Goal: Information Seeking & Learning: Check status

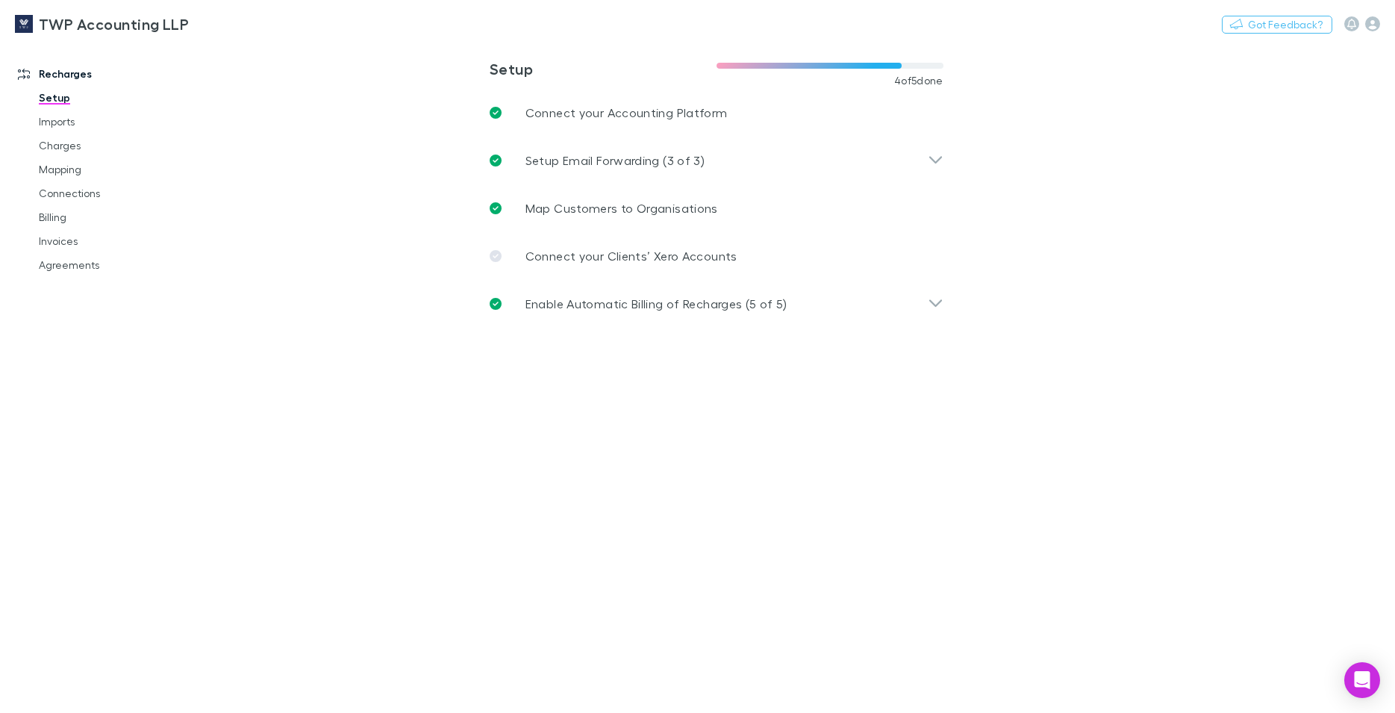
click at [67, 125] on link "Imports" at bounding box center [113, 122] width 179 height 24
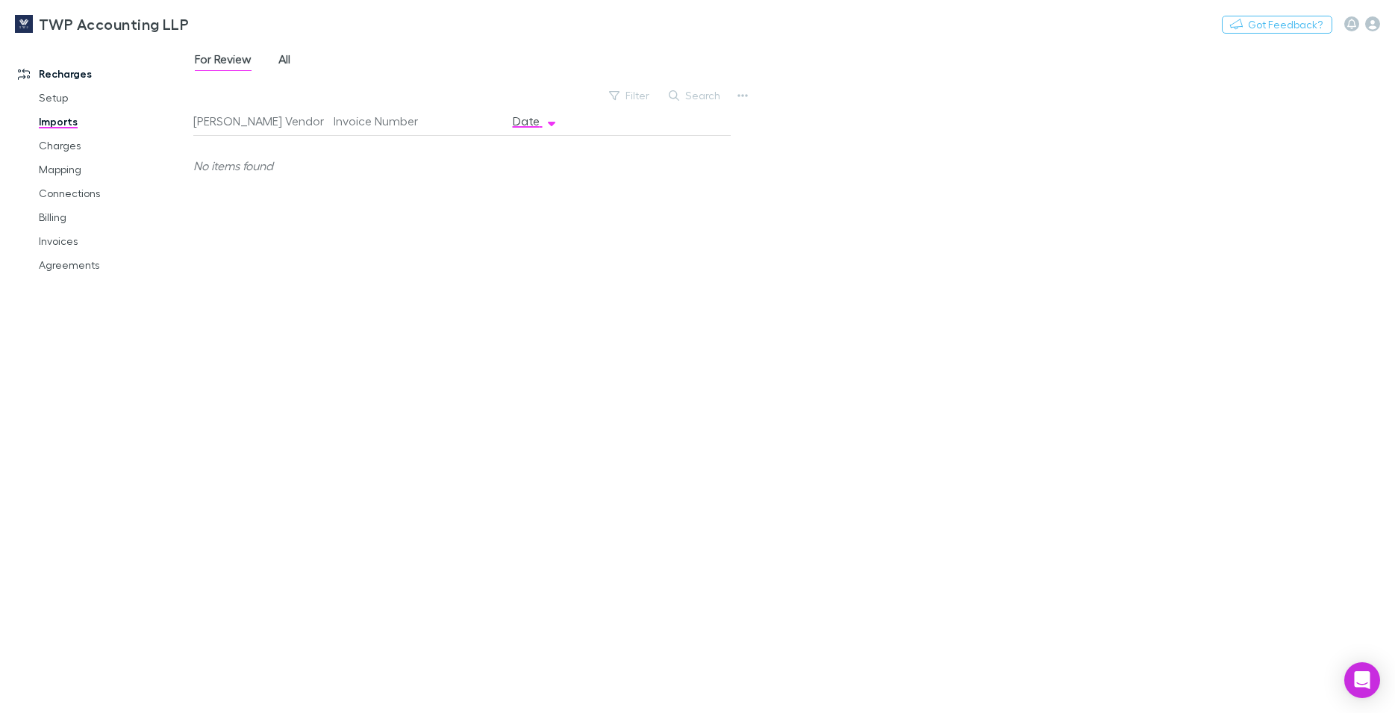
click at [290, 61] on span "All" at bounding box center [284, 61] width 12 height 19
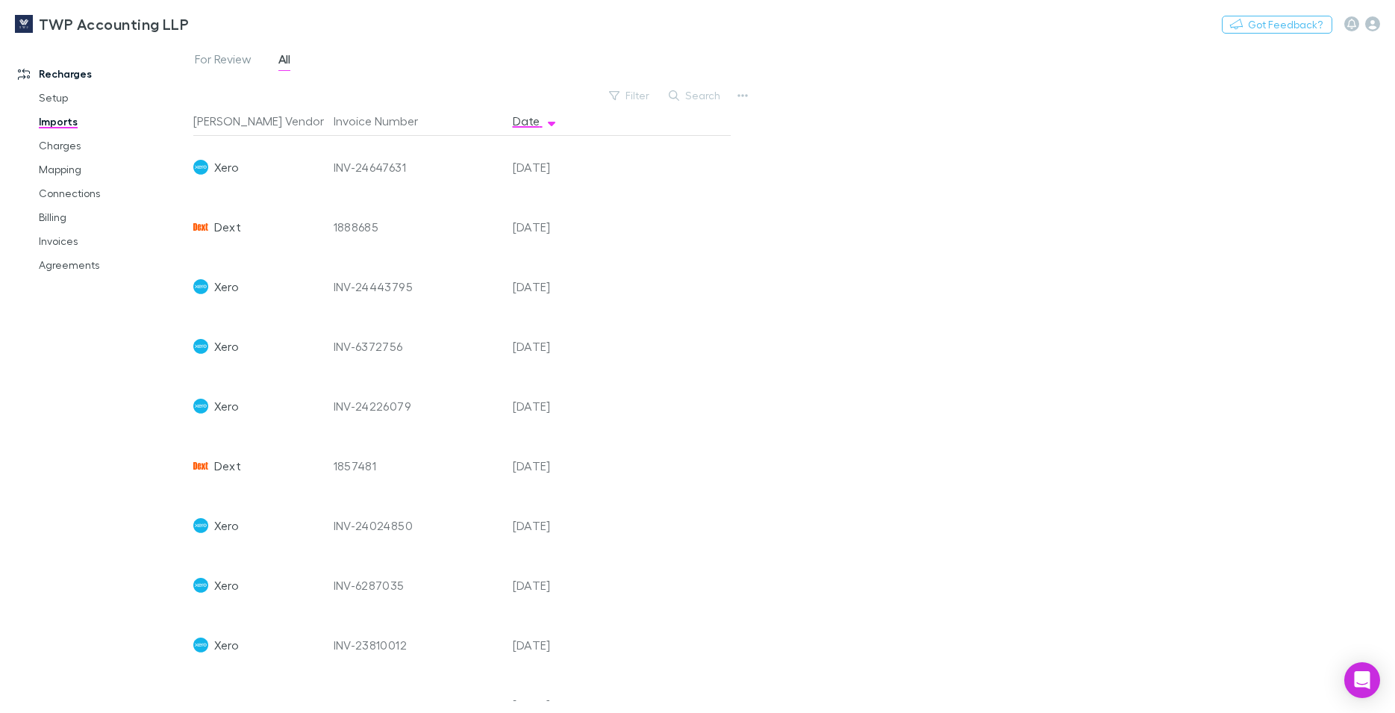
scroll to position [681, 0]
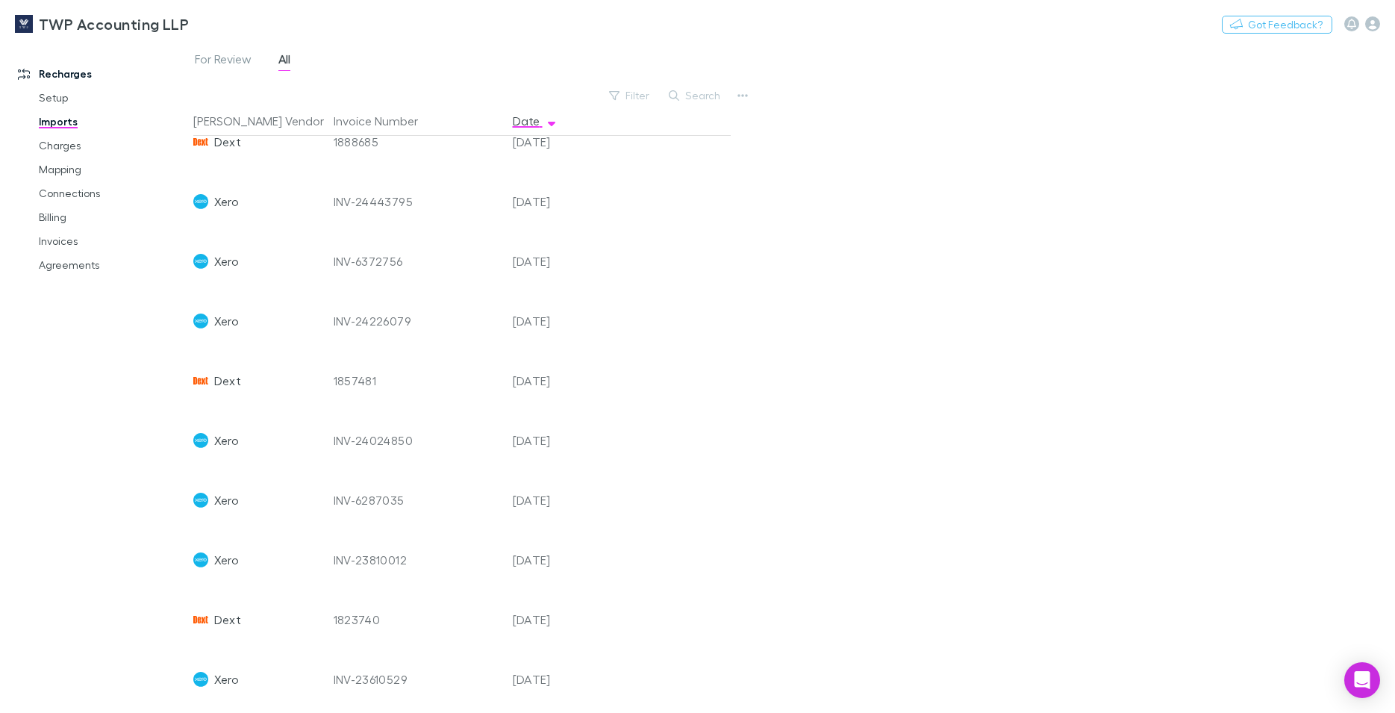
click at [356, 199] on div "INV-24443795" at bounding box center [417, 202] width 167 height 60
click at [221, 205] on span "Xero" at bounding box center [226, 202] width 25 height 60
click at [533, 197] on div "[DATE]" at bounding box center [552, 202] width 90 height 60
click at [746, 97] on icon "button" at bounding box center [742, 96] width 10 height 12
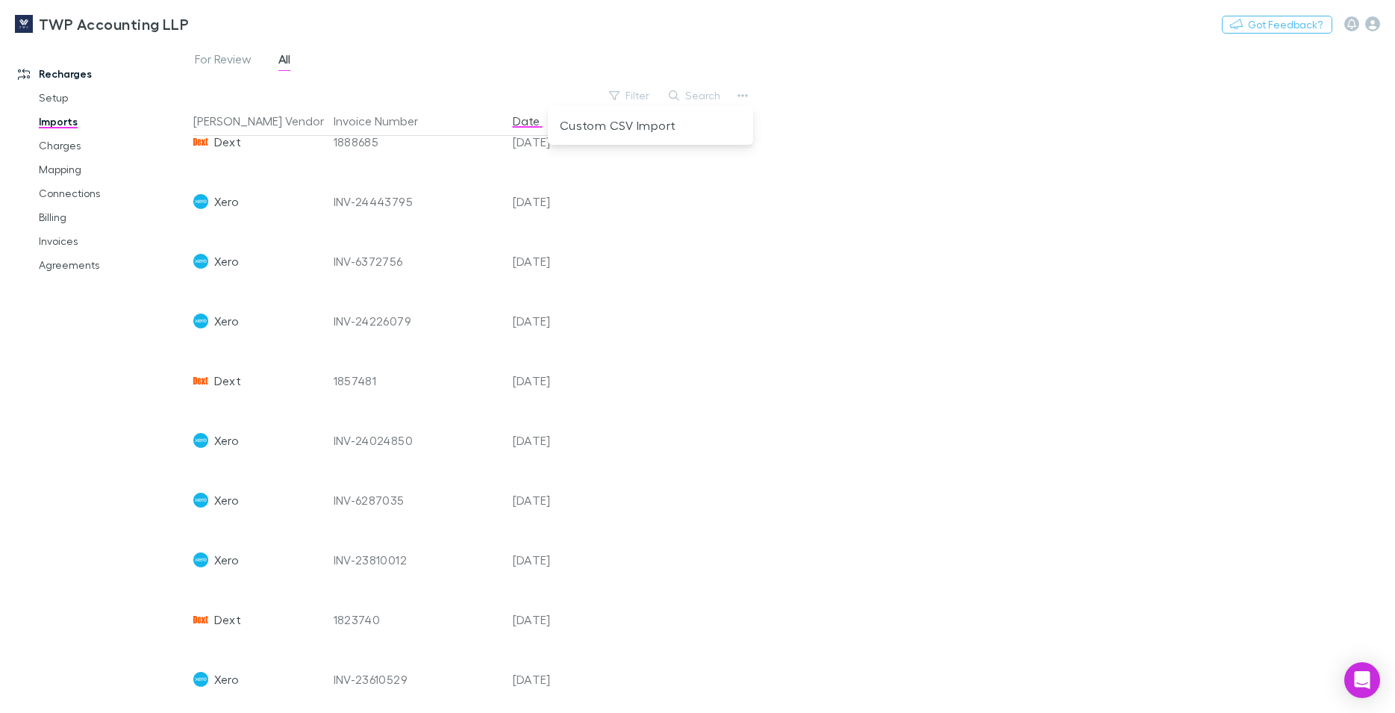
click at [322, 261] on div at bounding box center [697, 356] width 1395 height 713
click at [222, 264] on span "Xero" at bounding box center [226, 261] width 25 height 60
click at [222, 263] on span "Xero" at bounding box center [226, 261] width 25 height 60
click at [357, 259] on div "INV-6372756" at bounding box center [417, 261] width 167 height 60
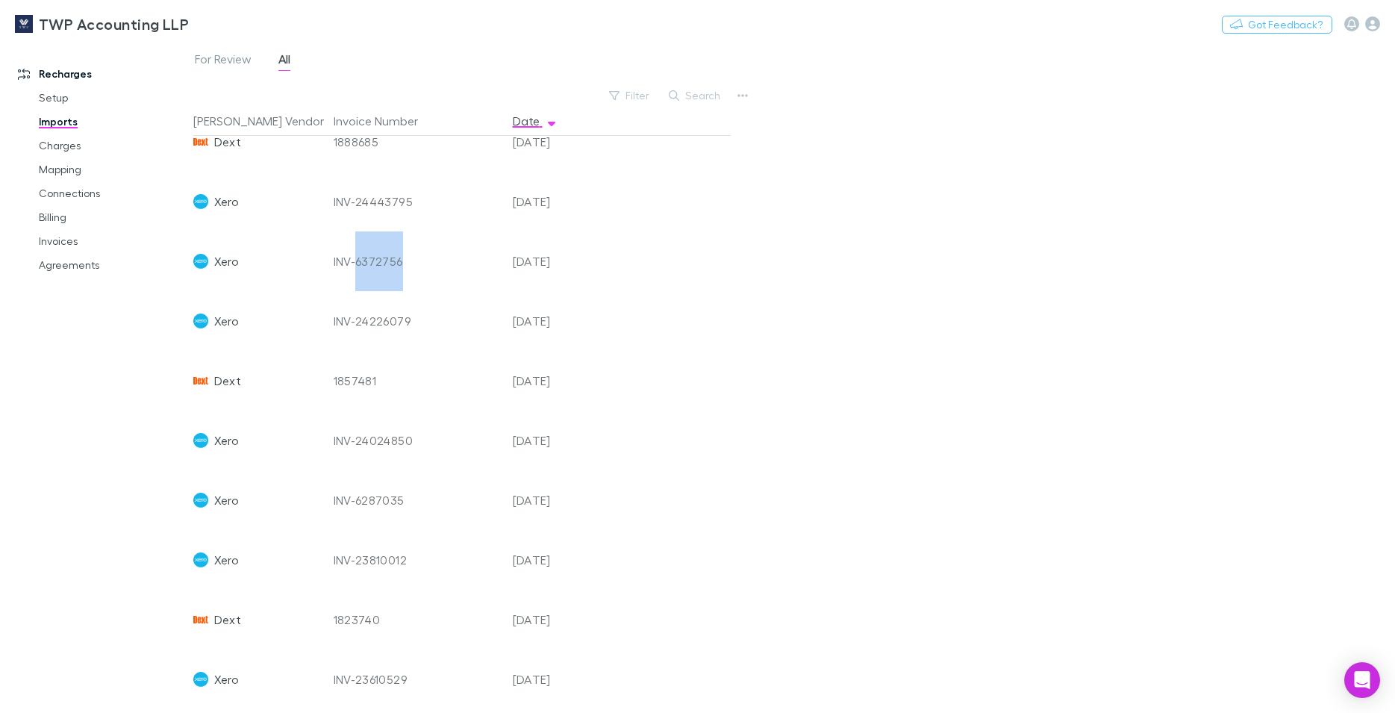
click at [360, 259] on div "INV-6372756" at bounding box center [417, 261] width 167 height 60
click at [363, 257] on div "INV-6372756" at bounding box center [417, 261] width 167 height 60
click at [551, 261] on div "[DATE]" at bounding box center [552, 261] width 90 height 60
drag, startPoint x: 551, startPoint y: 261, endPoint x: 480, endPoint y: 234, distance: 75.8
click at [552, 259] on div "[DATE]" at bounding box center [552, 261] width 90 height 60
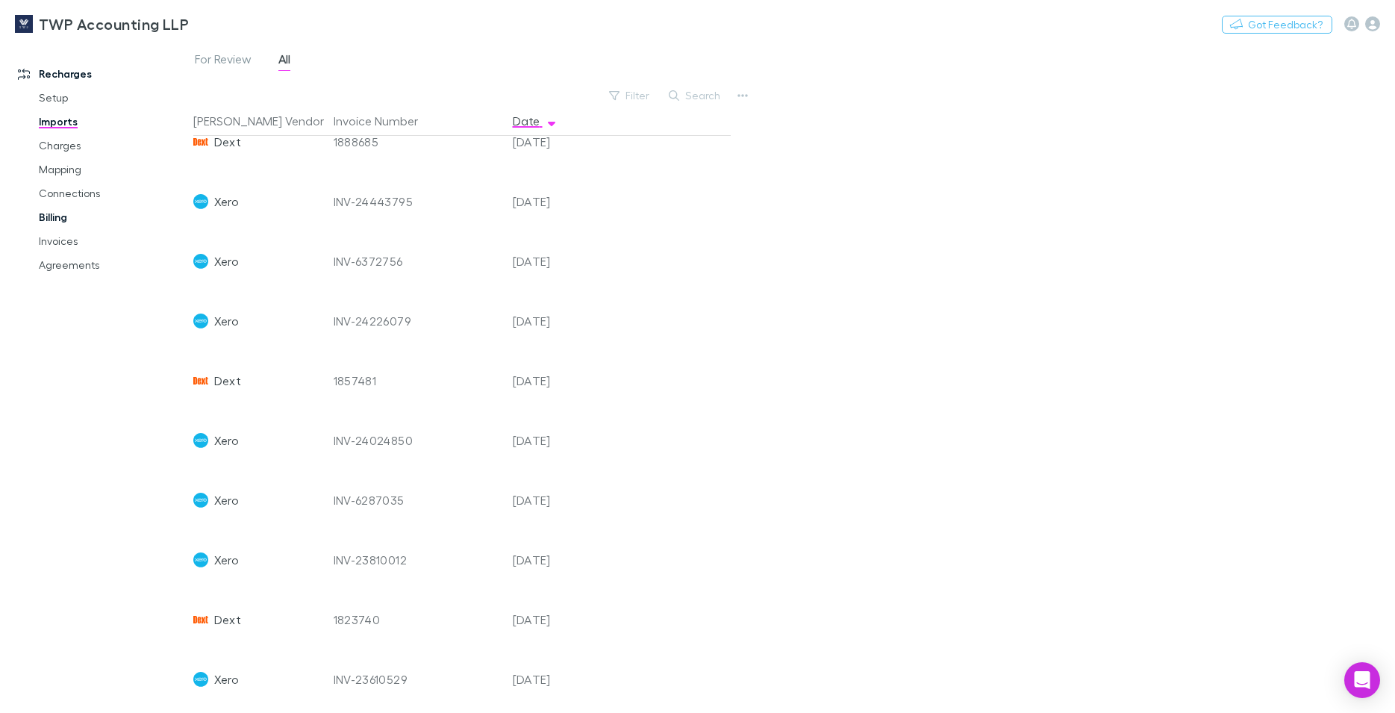
click at [52, 216] on link "Billing" at bounding box center [113, 217] width 179 height 24
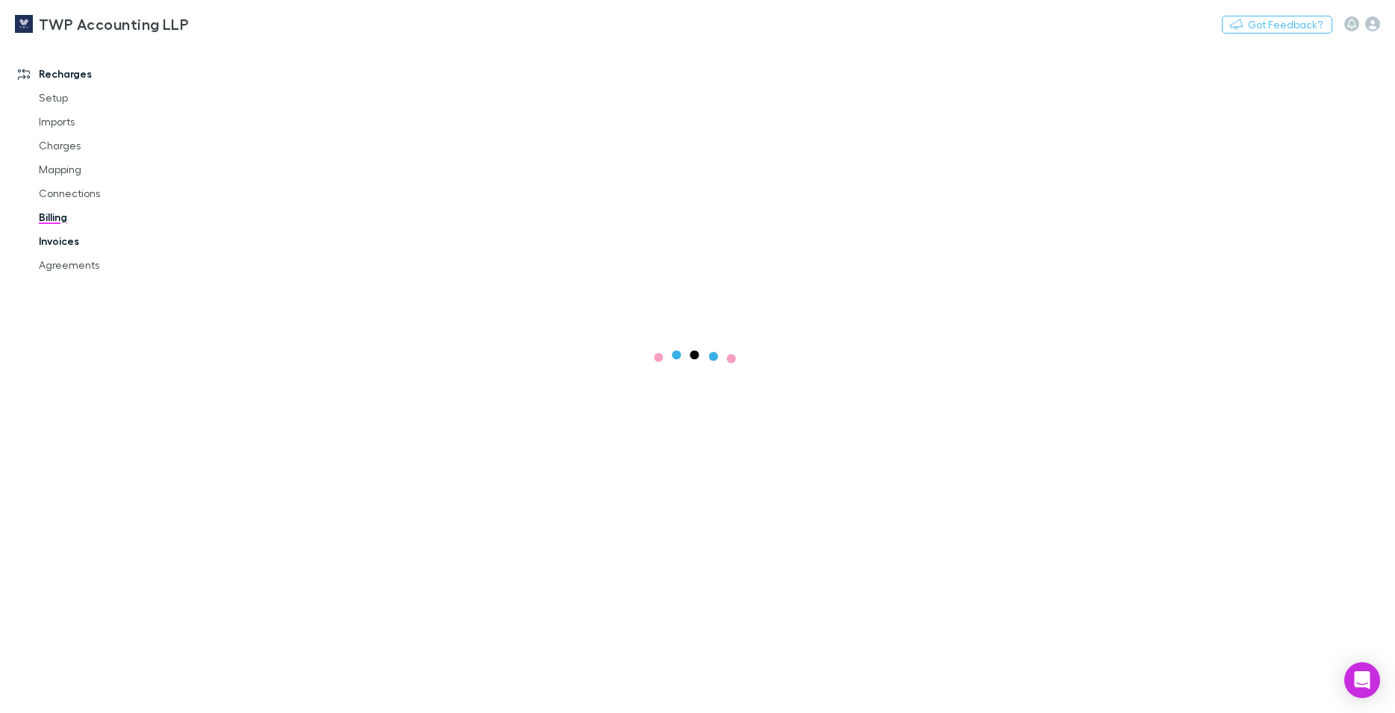
click at [53, 241] on link "Invoices" at bounding box center [113, 241] width 179 height 24
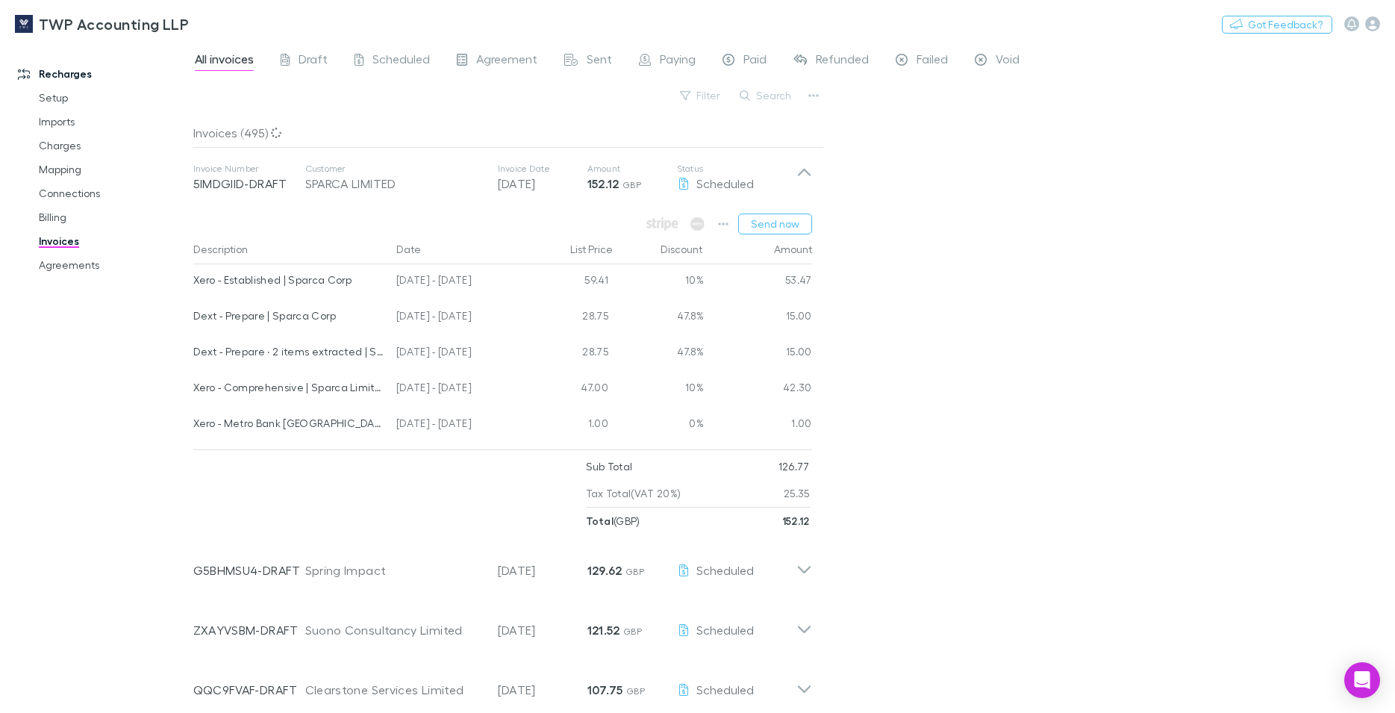
click at [387, 90] on div "Filter Search" at bounding box center [508, 101] width 631 height 33
click at [602, 57] on span "Sent" at bounding box center [599, 61] width 25 height 19
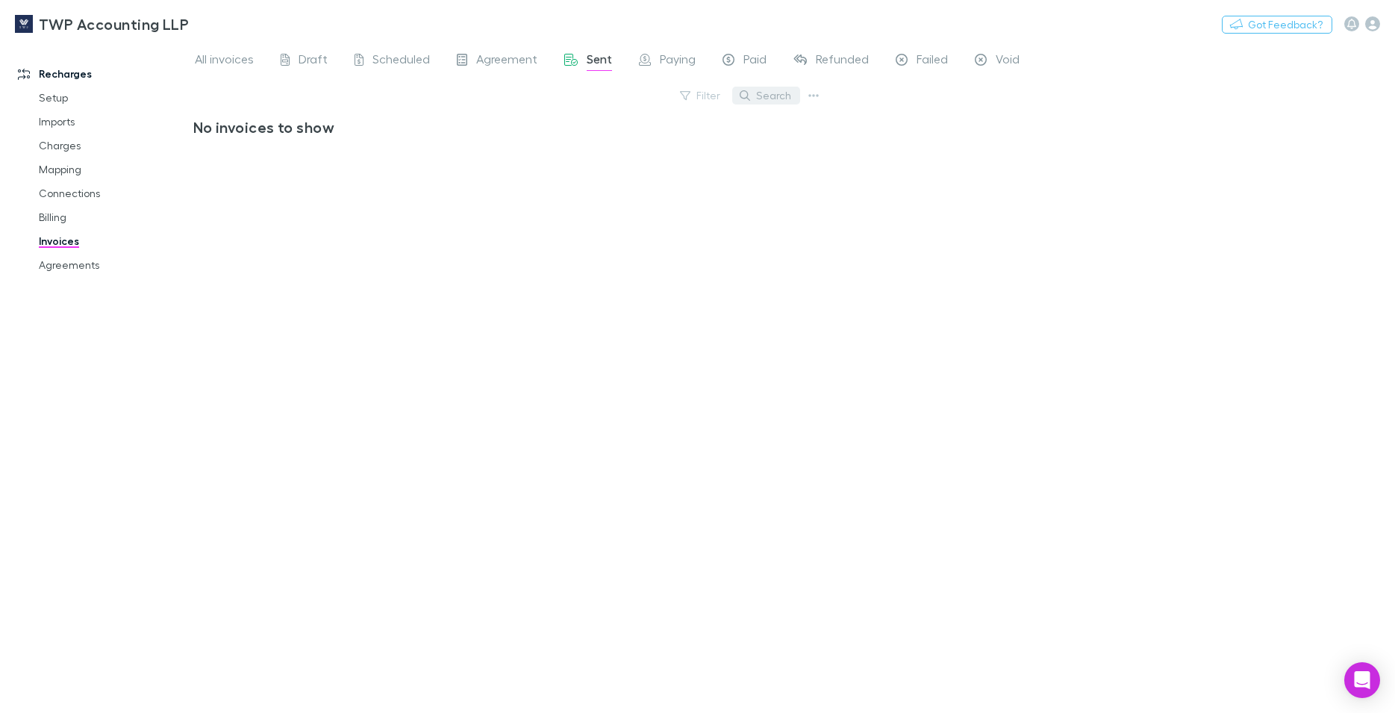
click at [759, 95] on button "Search" at bounding box center [766, 96] width 68 height 18
click at [666, 96] on div "Filter Search" at bounding box center [508, 101] width 631 height 33
click at [702, 96] on button "Filter" at bounding box center [701, 96] width 57 height 18
click at [784, 220] on div at bounding box center [697, 356] width 1395 height 713
click at [710, 93] on button "Filter" at bounding box center [701, 96] width 57 height 18
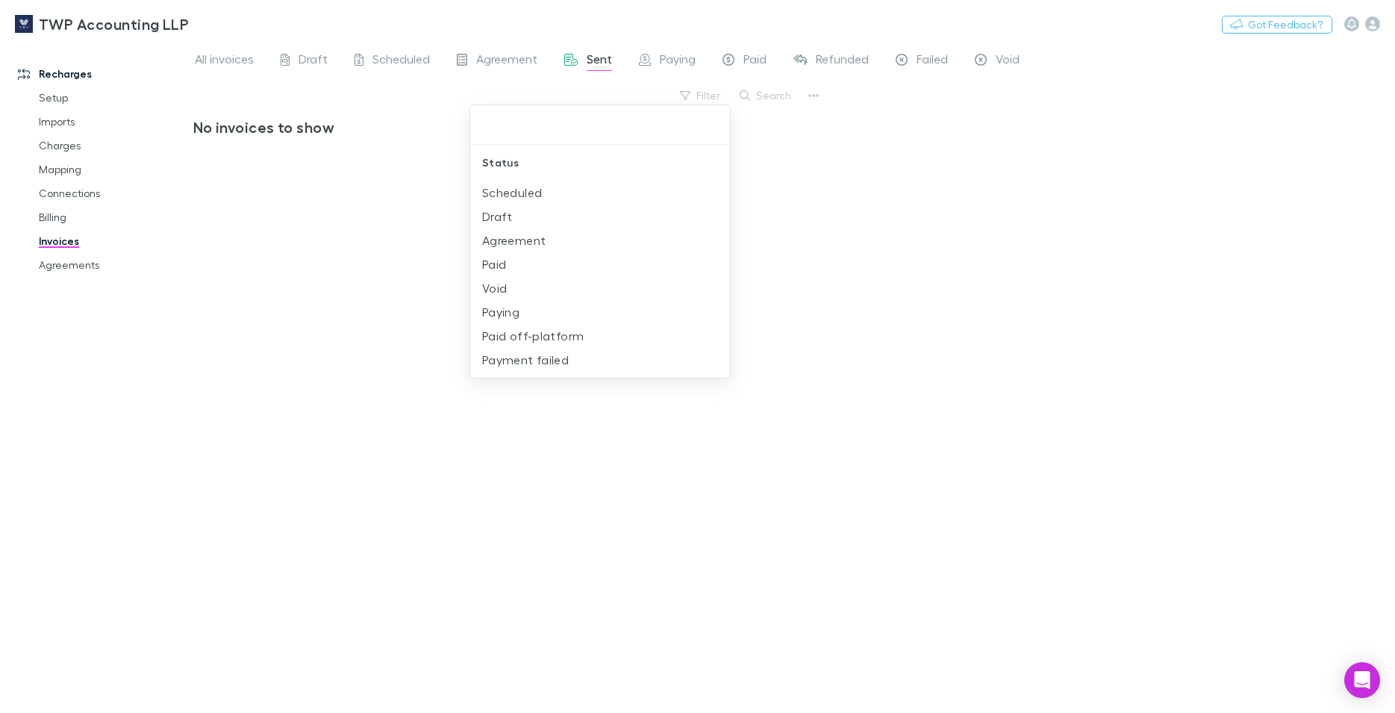
click at [770, 102] on div at bounding box center [697, 356] width 1395 height 713
click at [811, 96] on icon "button" at bounding box center [813, 96] width 10 height 12
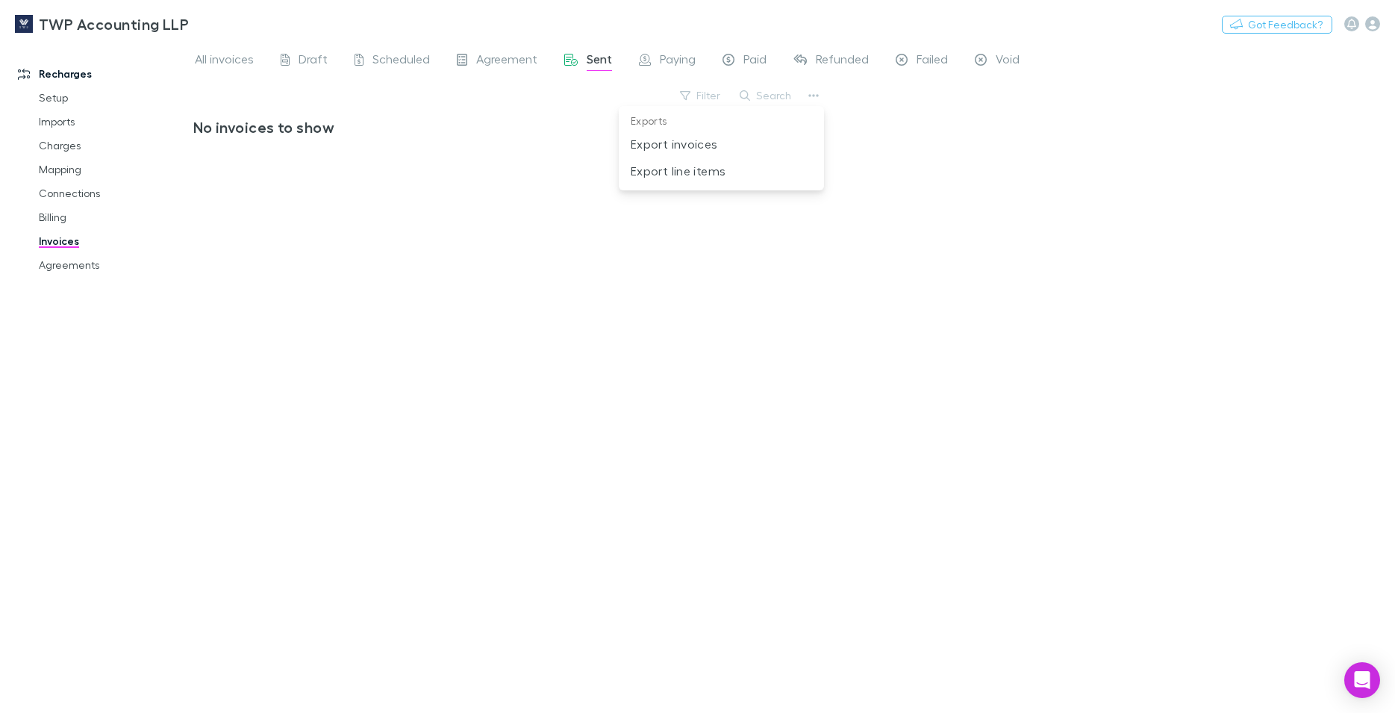
click at [775, 96] on div at bounding box center [697, 356] width 1395 height 713
click at [775, 96] on button "Search" at bounding box center [766, 96] width 68 height 18
click at [749, 99] on input "text" at bounding box center [740, 95] width 75 height 21
click at [70, 173] on link "Mapping" at bounding box center [113, 169] width 179 height 24
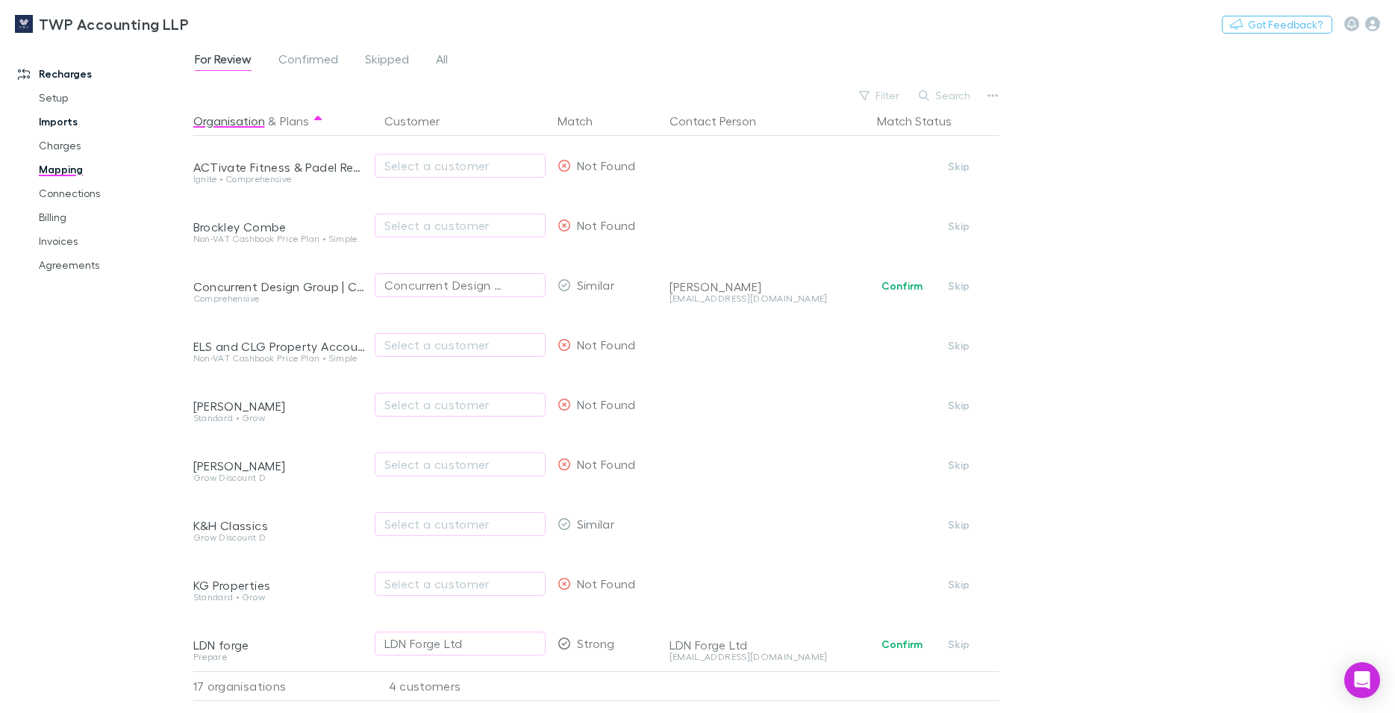
click at [75, 122] on link "Imports" at bounding box center [113, 122] width 179 height 24
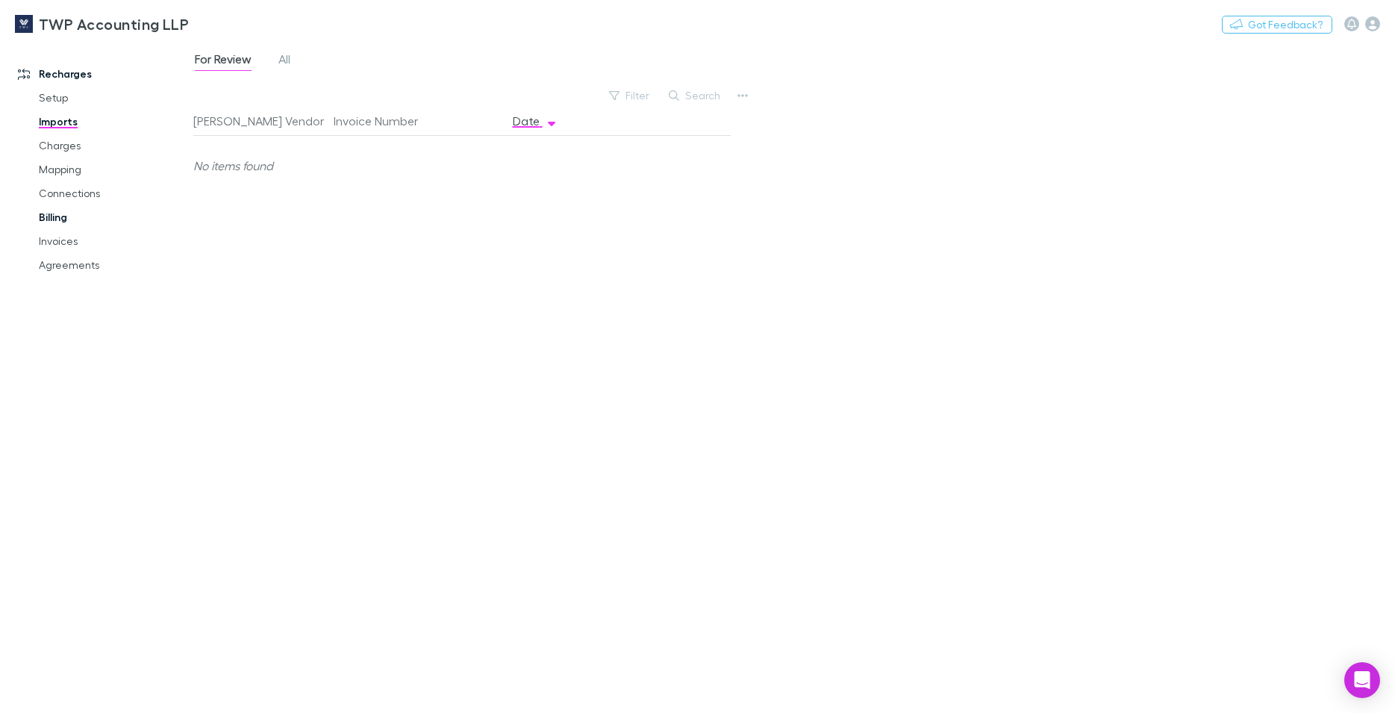
click at [54, 213] on link "Billing" at bounding box center [113, 217] width 179 height 24
click at [55, 243] on link "Invoices" at bounding box center [113, 241] width 179 height 24
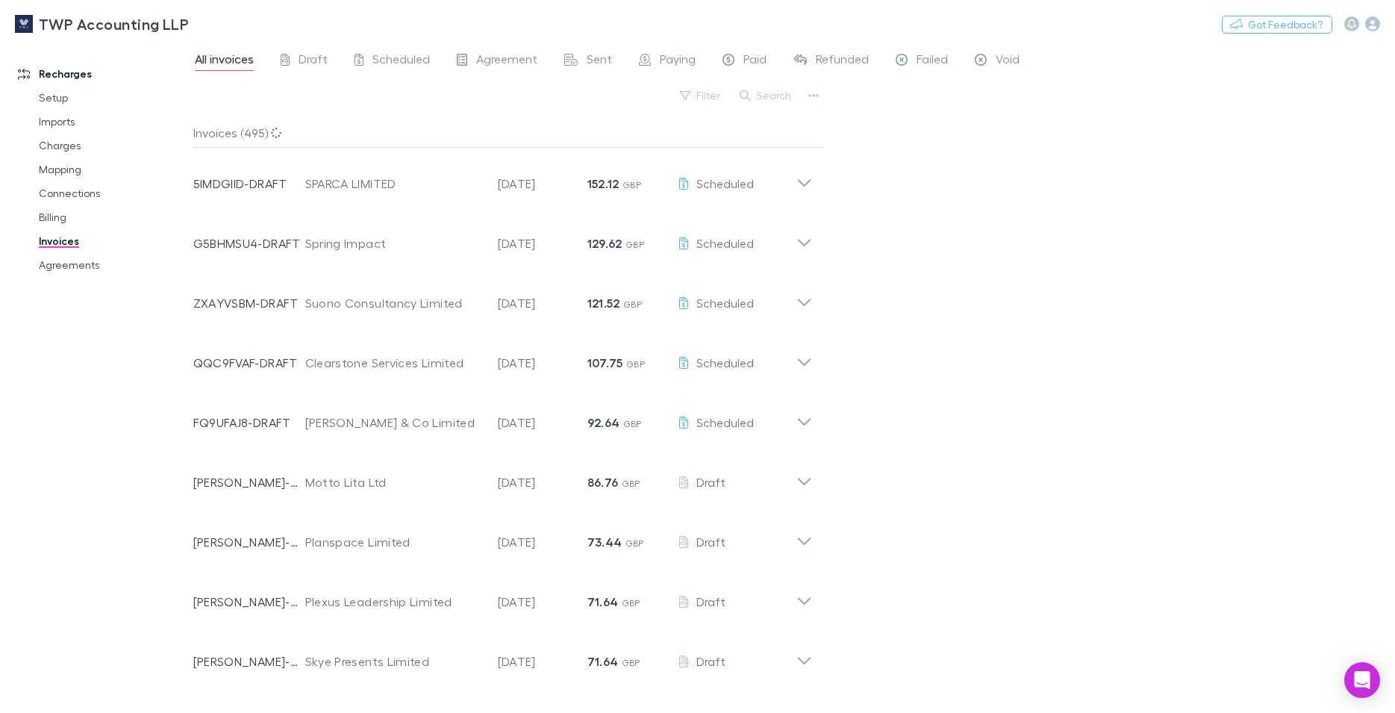
click at [649, 131] on div "Invoices (495)" at bounding box center [508, 133] width 630 height 30
click at [628, 119] on div "Invoices (495)" at bounding box center [508, 133] width 630 height 30
click at [714, 100] on button "Filter" at bounding box center [701, 96] width 57 height 18
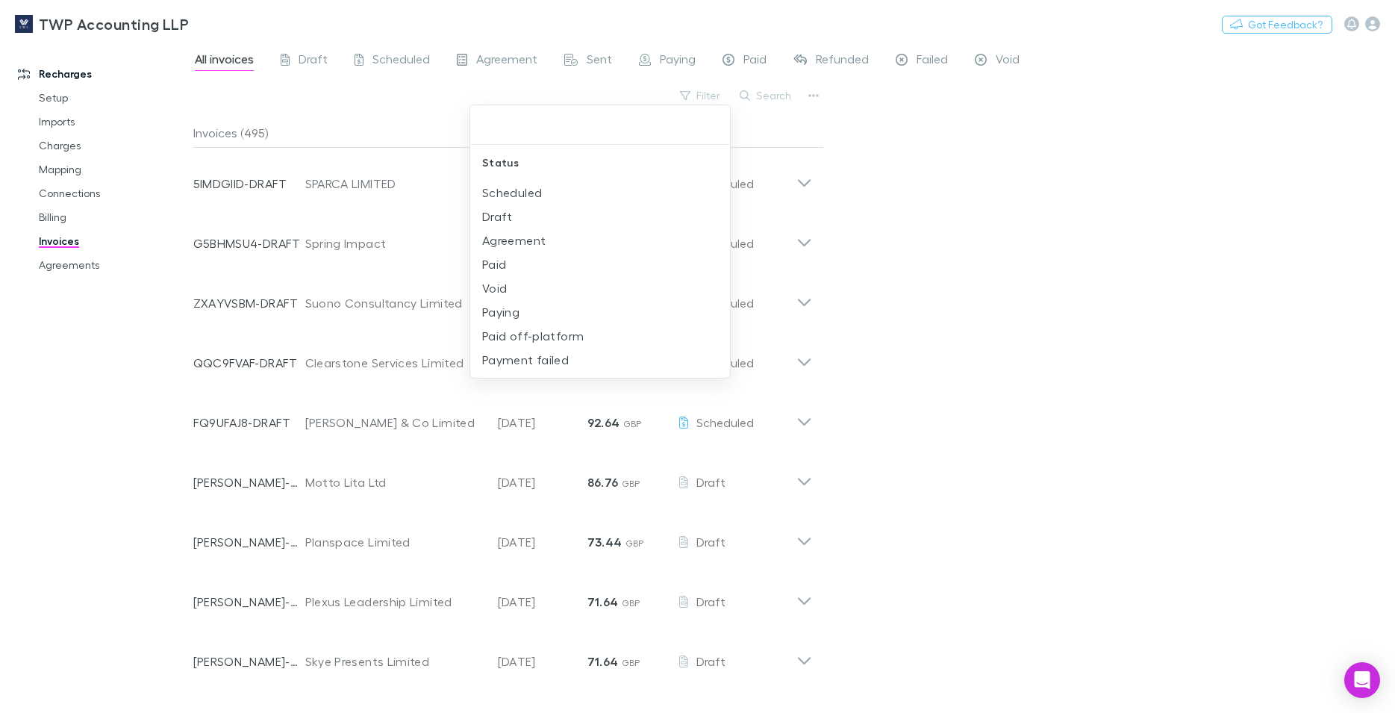
click at [1044, 279] on div at bounding box center [697, 356] width 1395 height 713
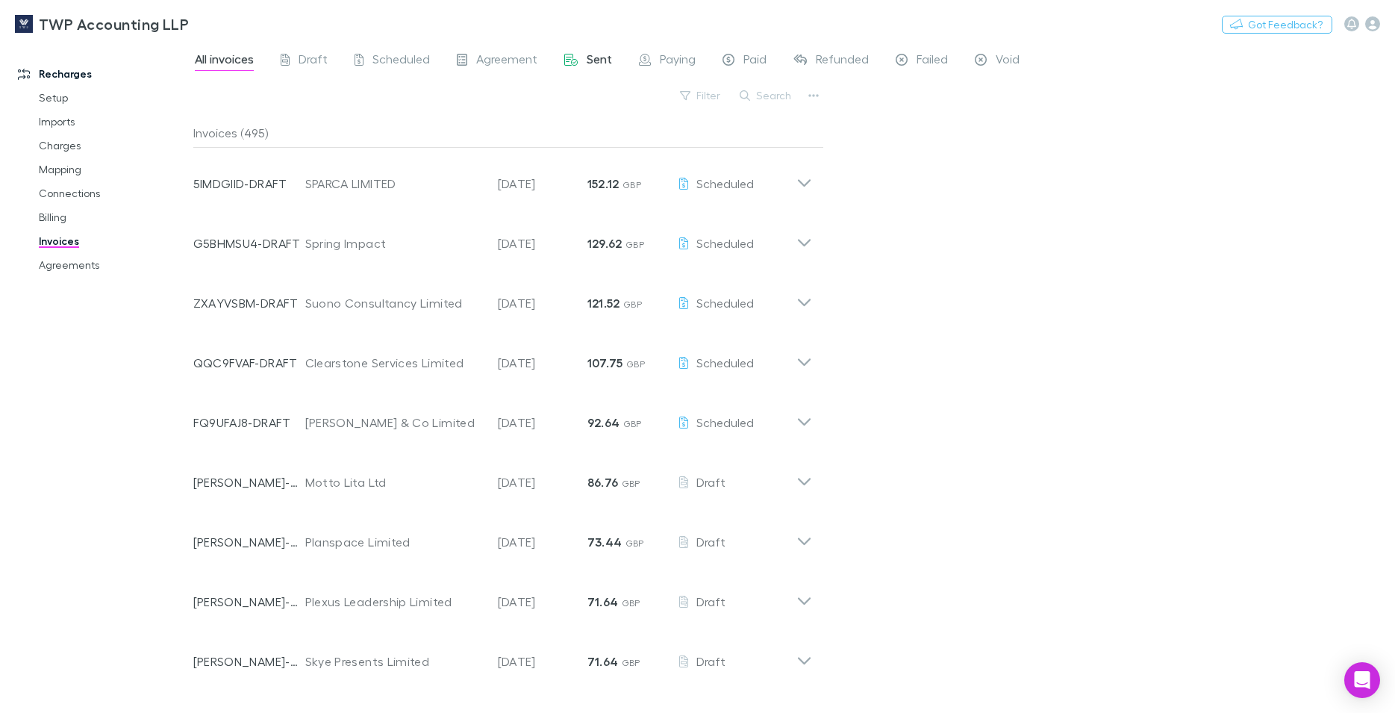
click at [563, 53] on link "Sent" at bounding box center [588, 61] width 51 height 24
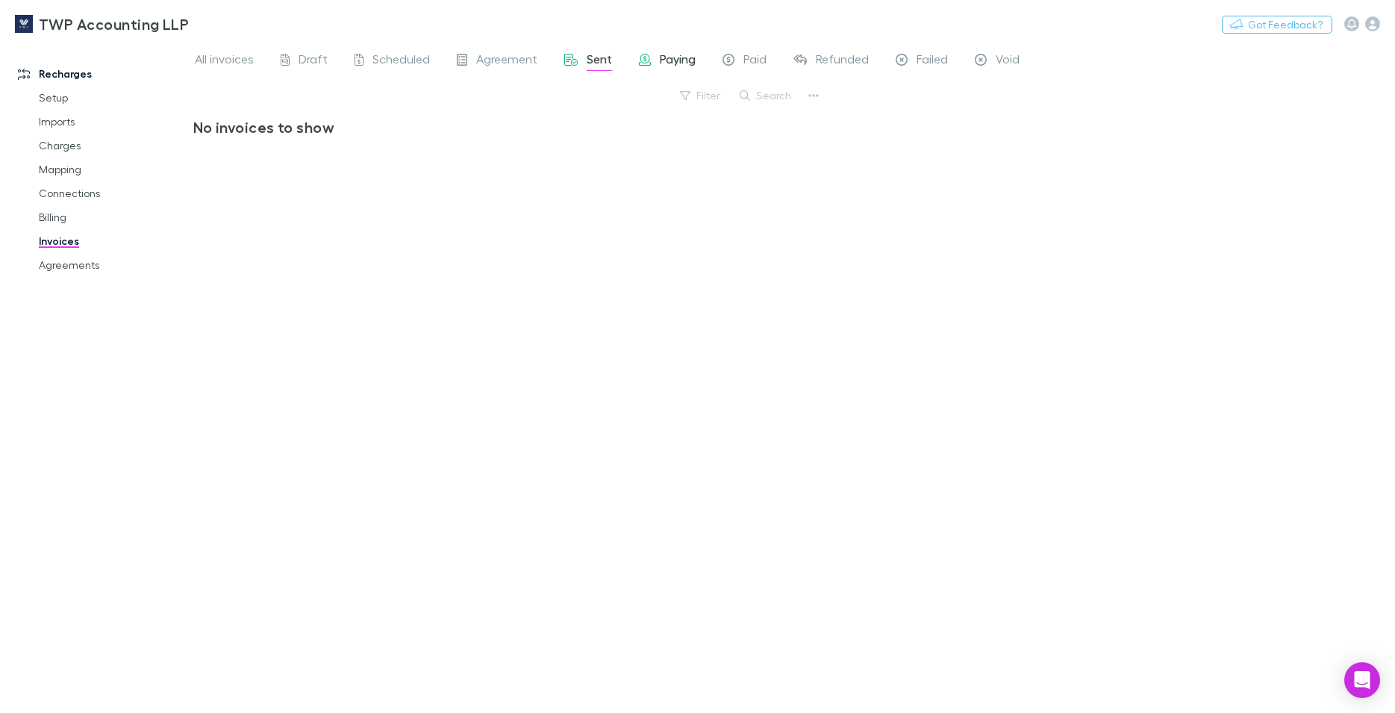
click at [670, 62] on span "Paying" at bounding box center [678, 61] width 36 height 19
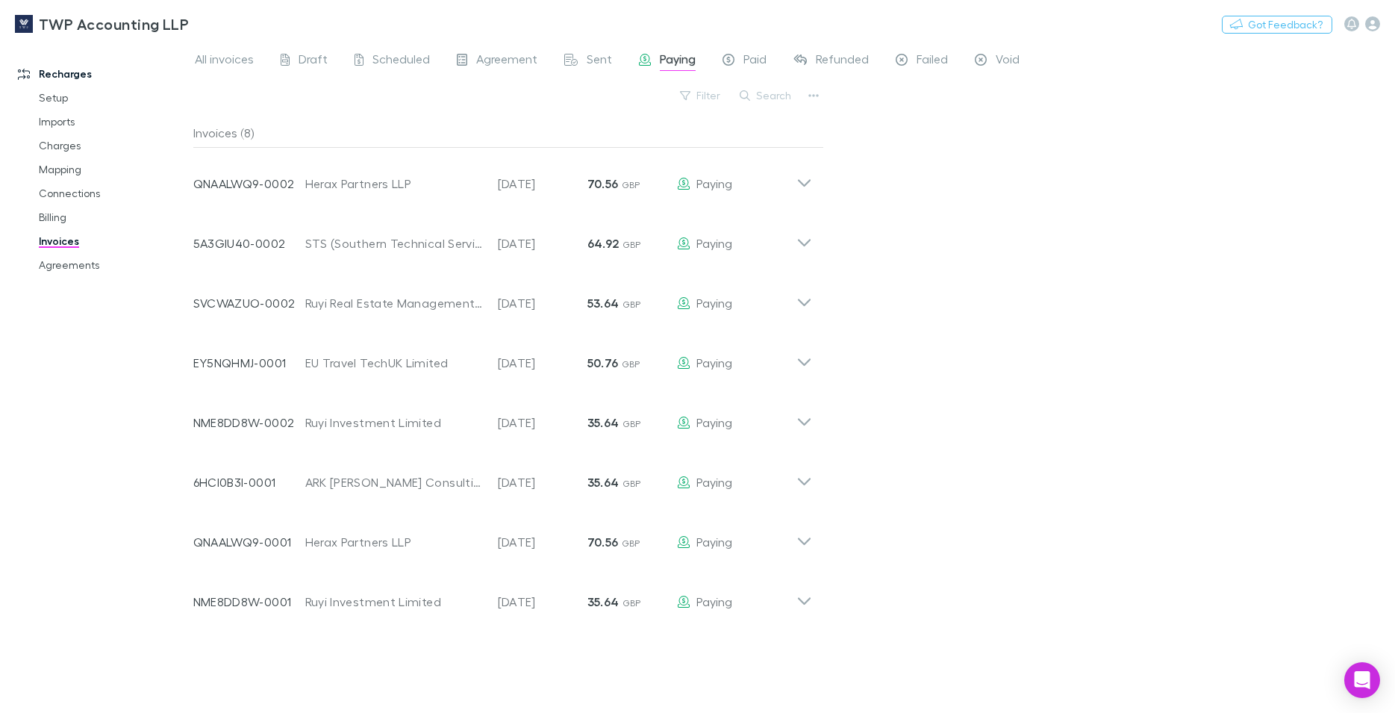
click at [755, 59] on span "Paid" at bounding box center [754, 61] width 23 height 19
click at [687, 60] on span "Paying" at bounding box center [678, 61] width 36 height 19
click at [917, 210] on div "All invoices Draft Scheduled Agreement Sent Paying Paid Refunded Failed Void Fi…" at bounding box center [794, 377] width 1203 height 671
click at [600, 57] on span "Sent" at bounding box center [599, 61] width 25 height 19
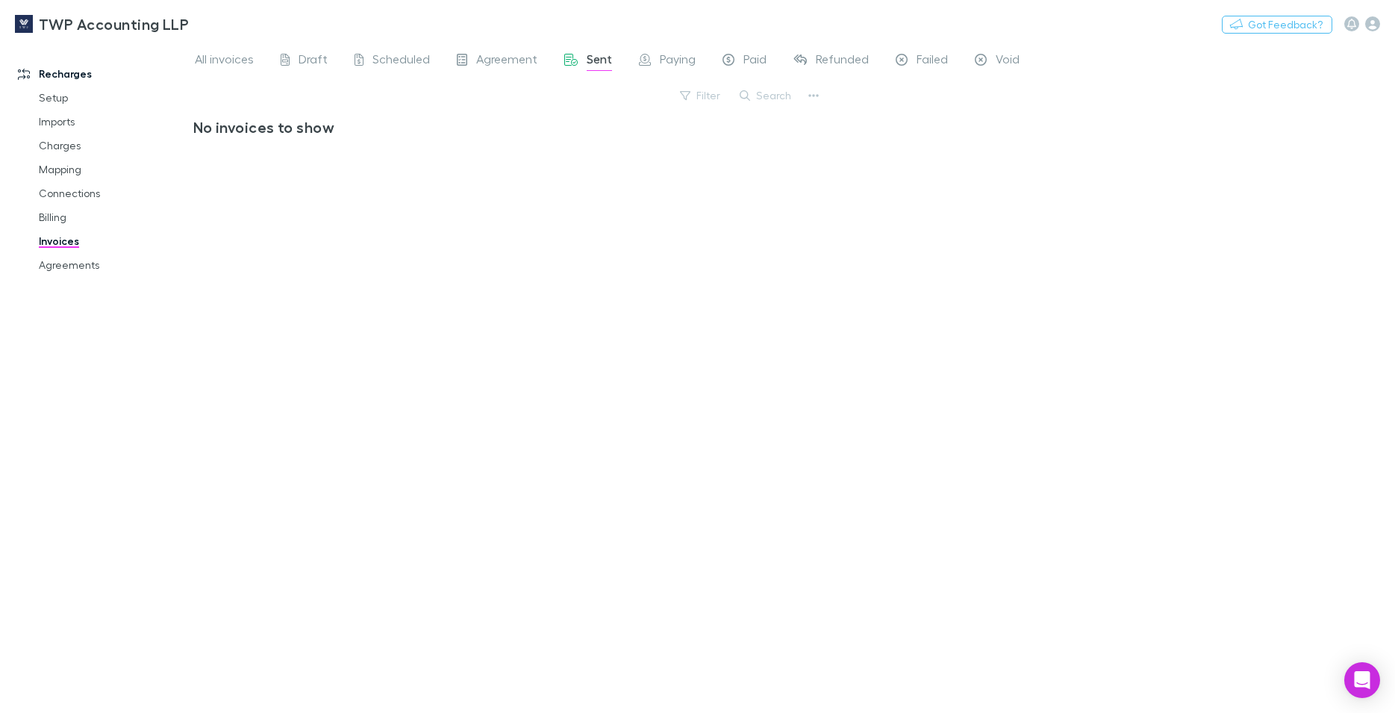
click at [772, 174] on div "No invoices to show" at bounding box center [508, 409] width 631 height 583
click at [802, 98] on div "Filter Search" at bounding box center [508, 101] width 631 height 33
click at [807, 99] on button "button" at bounding box center [813, 95] width 21 height 21
click at [726, 174] on p "Export line items" at bounding box center [721, 171] width 181 height 18
click at [1017, 31] on div "TWP Accounting LLP Nothing Got Feedback?" at bounding box center [697, 24] width 1395 height 48
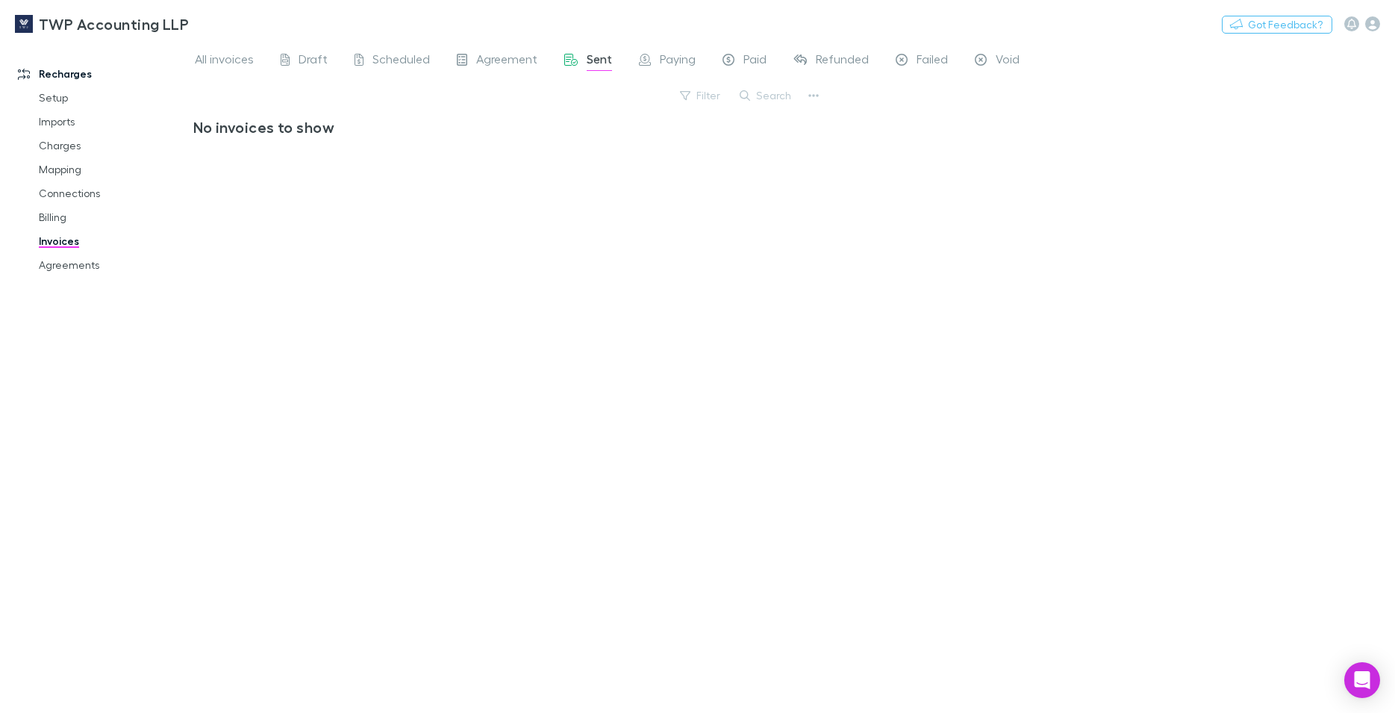
click at [1371, 255] on div "All invoices Draft Scheduled Agreement Sent Paying Paid Refunded Failed Void Fi…" at bounding box center [794, 377] width 1203 height 671
click at [219, 62] on span "All invoices" at bounding box center [224, 61] width 59 height 19
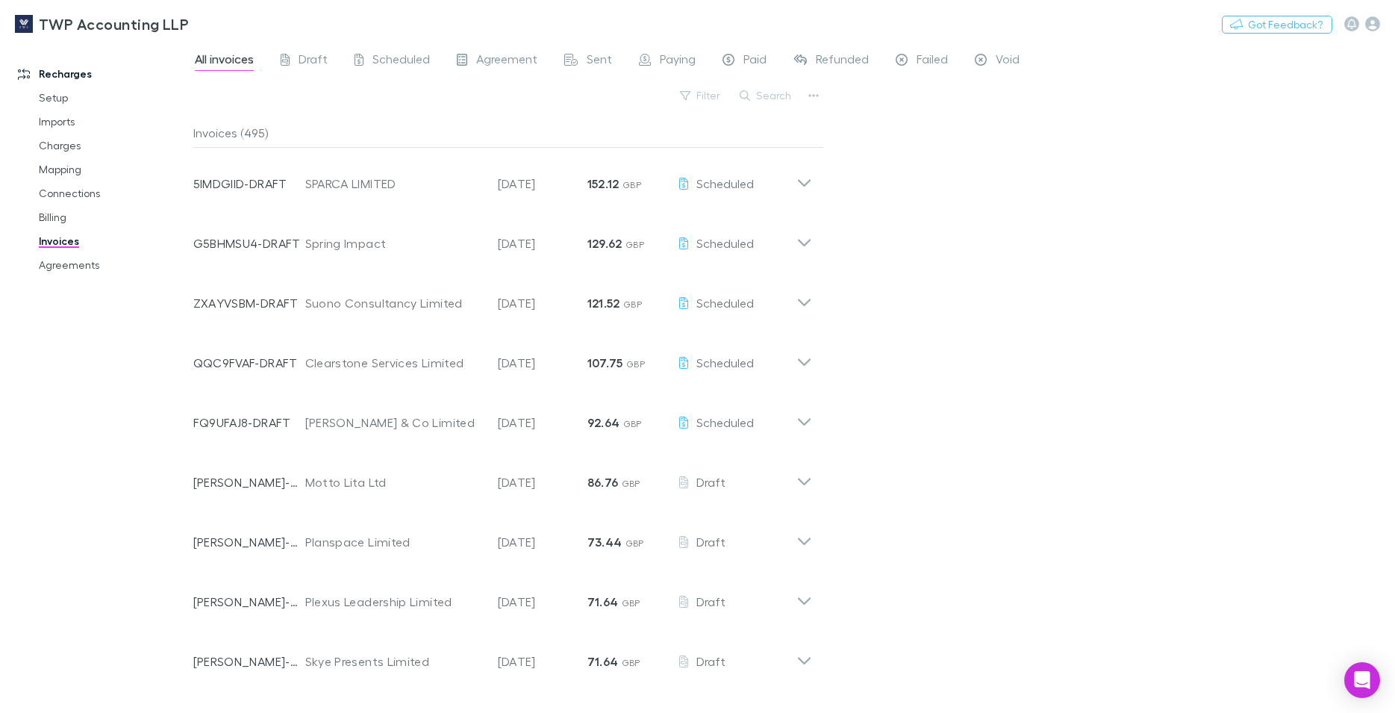
click at [219, 62] on span "All invoices" at bounding box center [224, 61] width 59 height 19
click at [811, 93] on icon "button" at bounding box center [813, 96] width 10 height 12
click at [693, 148] on p "Export invoices" at bounding box center [721, 144] width 181 height 18
click at [1041, 23] on div "TWP Accounting LLP Nothing Got Feedback?" at bounding box center [697, 24] width 1395 height 48
click at [1109, 404] on div "All invoices Draft Scheduled Agreement Sent Paying Paid Refunded Failed Void Fi…" at bounding box center [794, 377] width 1203 height 671
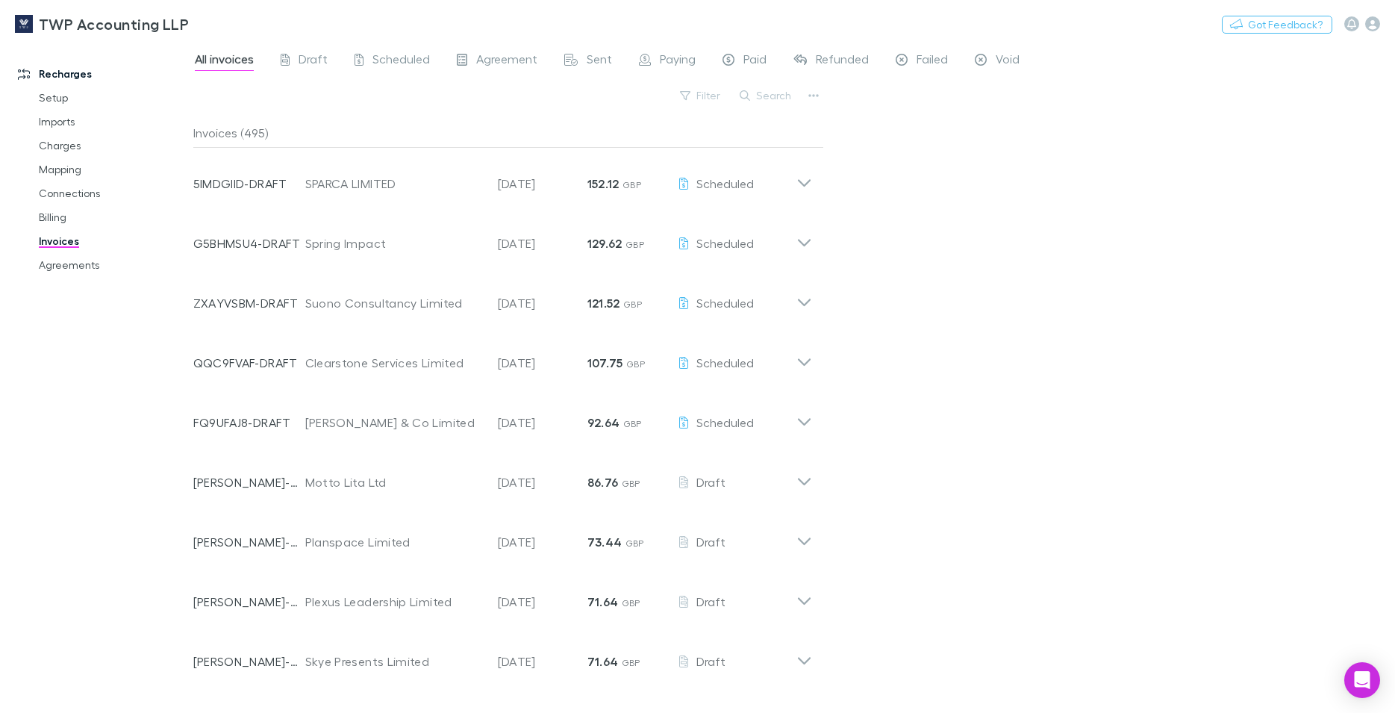
click at [120, 440] on div "Recharges Setup Imports Charges Mapping Connections Billing Invoices Agreements" at bounding box center [103, 374] width 206 height 655
click at [595, 57] on span "Sent" at bounding box center [599, 61] width 25 height 19
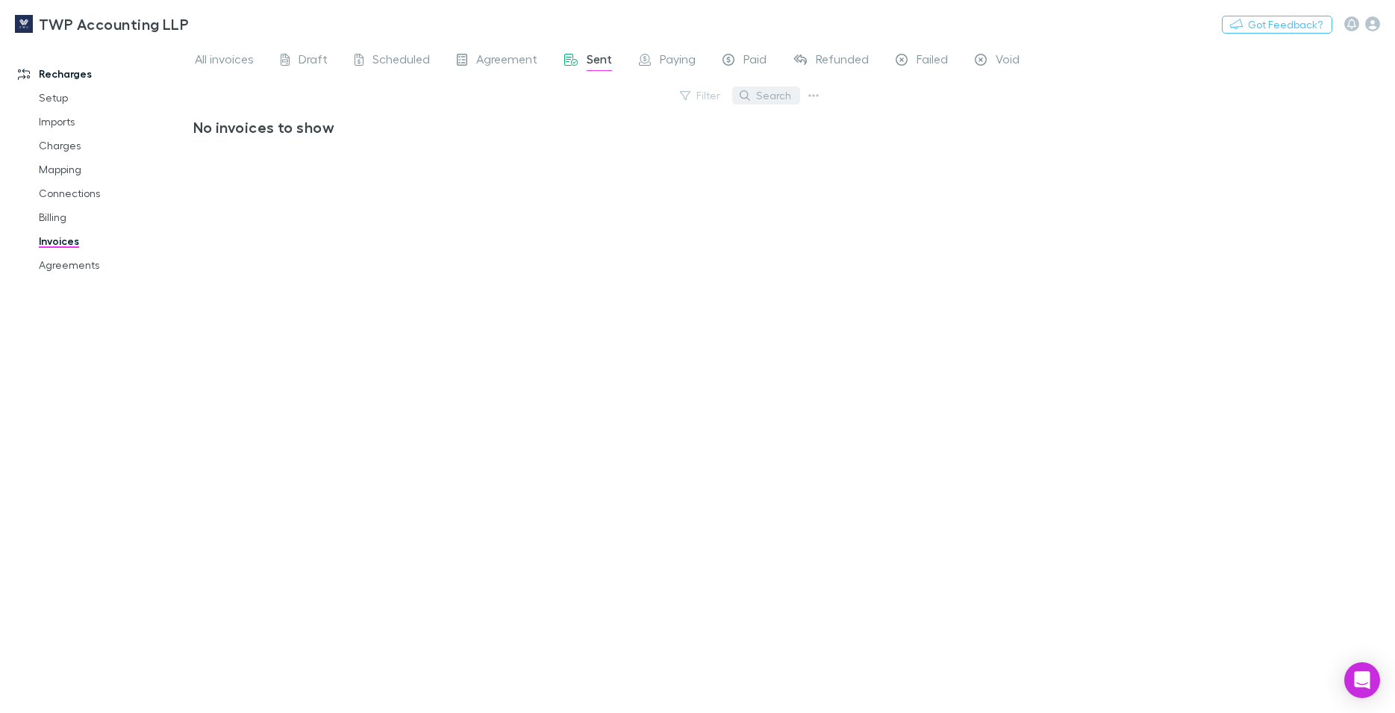
click at [788, 102] on button "Search" at bounding box center [766, 96] width 68 height 18
drag, startPoint x: 681, startPoint y: 153, endPoint x: 683, endPoint y: 142, distance: 11.4
click at [680, 153] on div "No invoices to show" at bounding box center [508, 409] width 631 height 583
click at [790, 94] on icon at bounding box center [792, 95] width 10 height 10
click at [756, 95] on button "Search" at bounding box center [766, 96] width 68 height 18
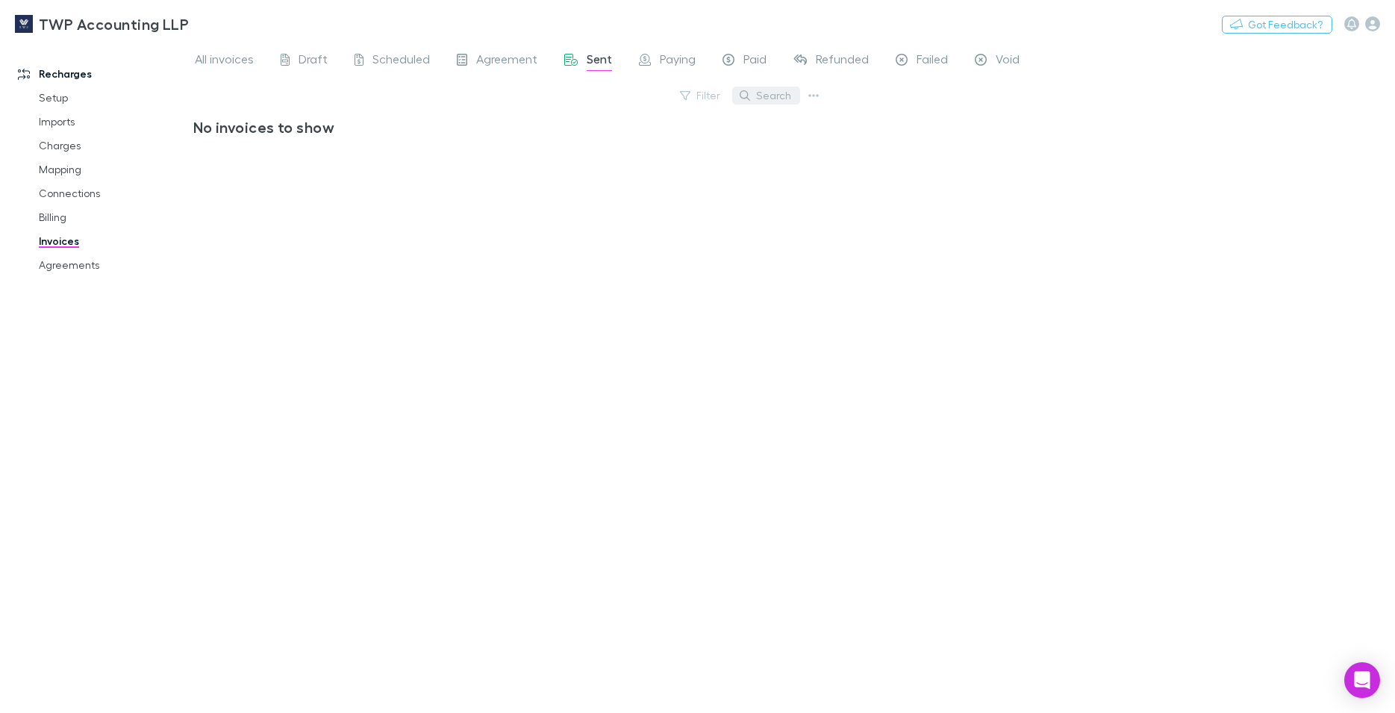
click at [765, 97] on button "Search" at bounding box center [766, 96] width 68 height 18
type input "********"
click at [815, 98] on icon "button" at bounding box center [813, 96] width 10 height 12
click at [926, 208] on div at bounding box center [697, 356] width 1395 height 713
click at [677, 56] on span "Paying" at bounding box center [678, 61] width 36 height 19
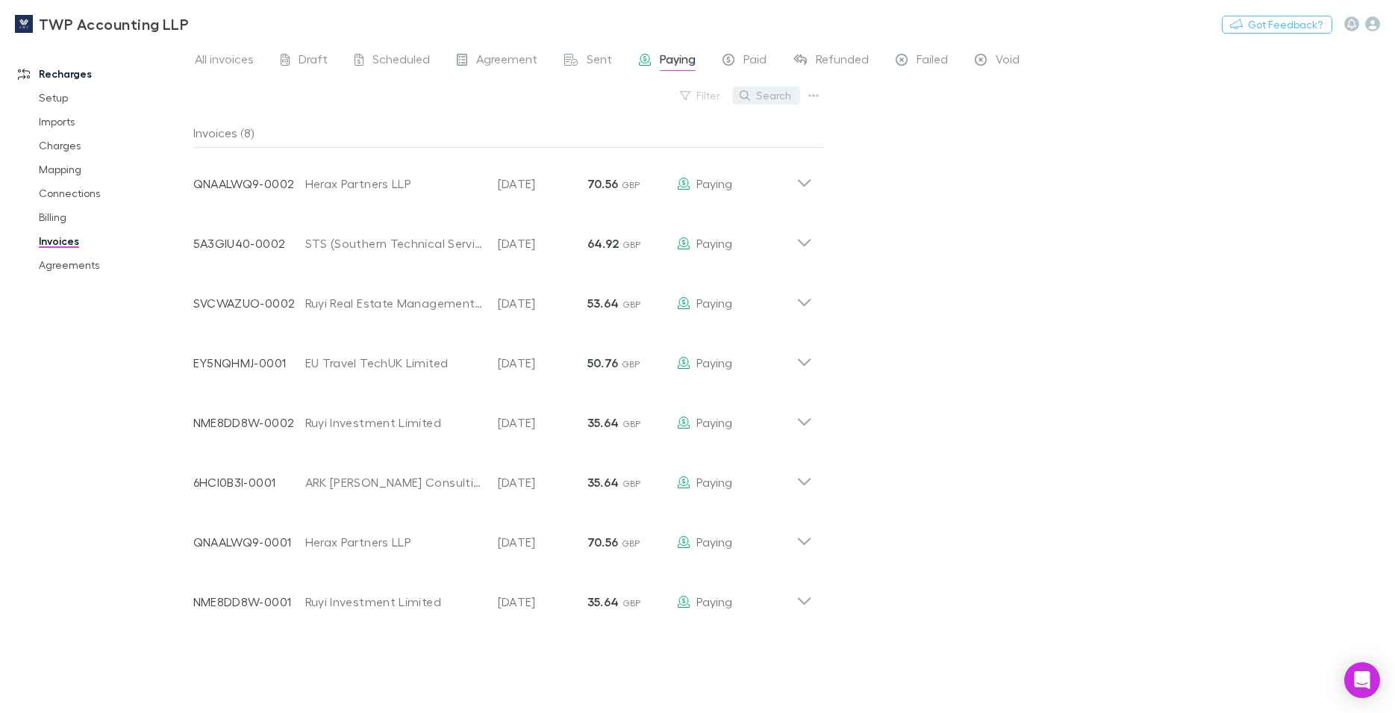
click at [748, 96] on icon "button" at bounding box center [745, 95] width 10 height 10
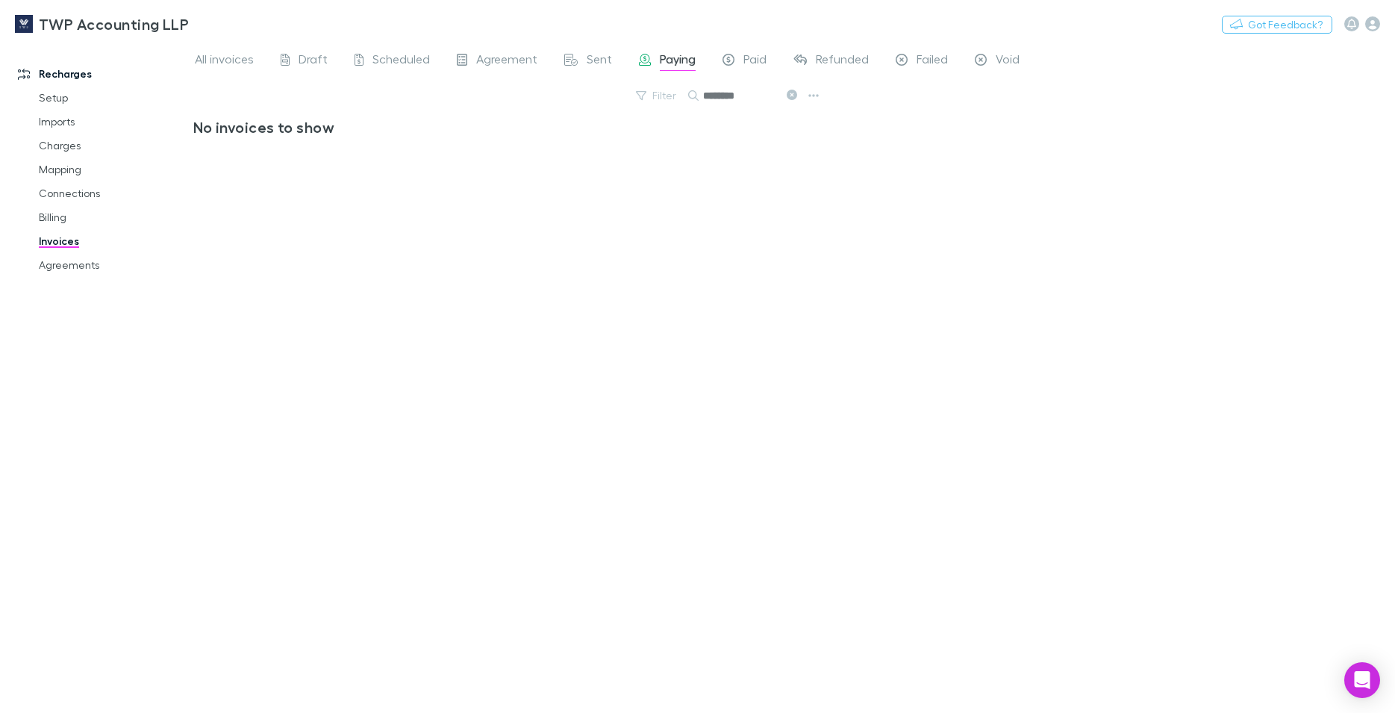
type input "********"
click at [813, 97] on icon "button" at bounding box center [813, 96] width 10 height 12
click at [911, 214] on div at bounding box center [697, 356] width 1395 height 713
click at [63, 72] on link "Recharges" at bounding box center [103, 74] width 200 height 24
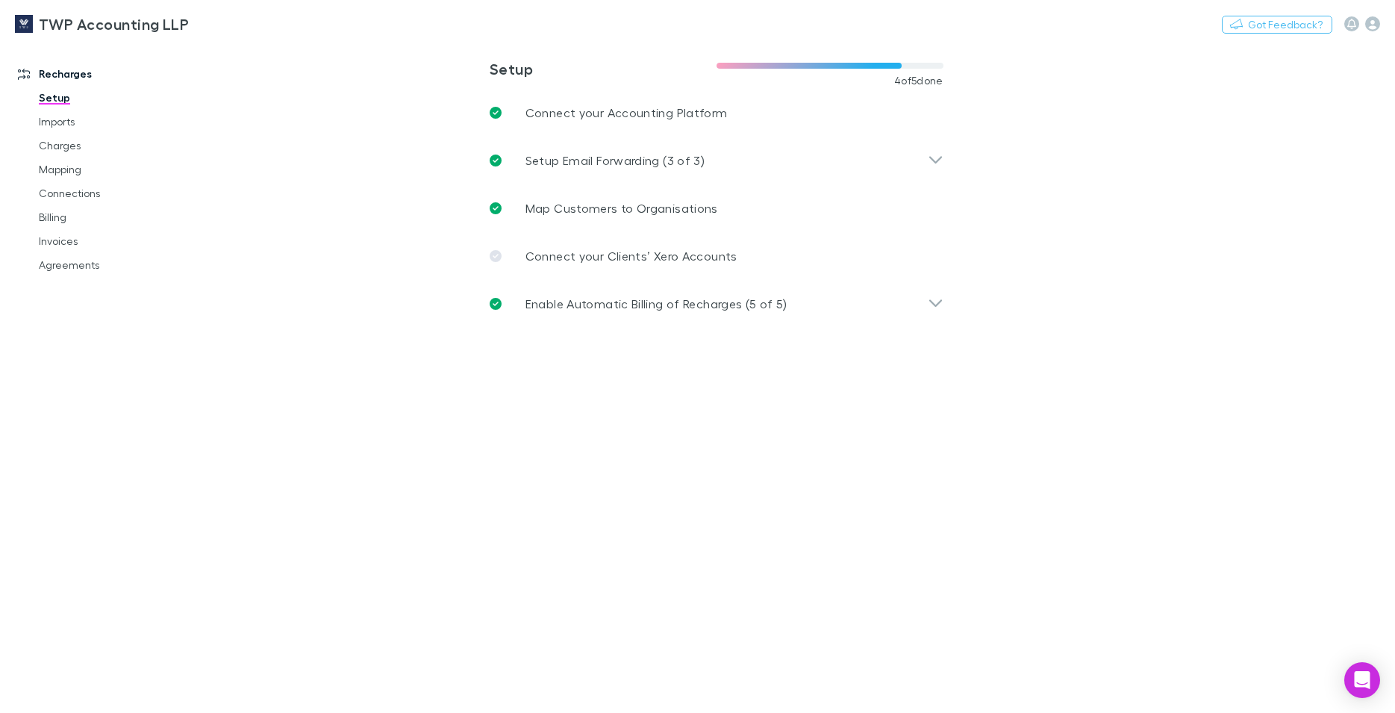
click at [50, 97] on link "Setup" at bounding box center [113, 98] width 179 height 24
click at [50, 127] on link "Imports" at bounding box center [113, 122] width 179 height 24
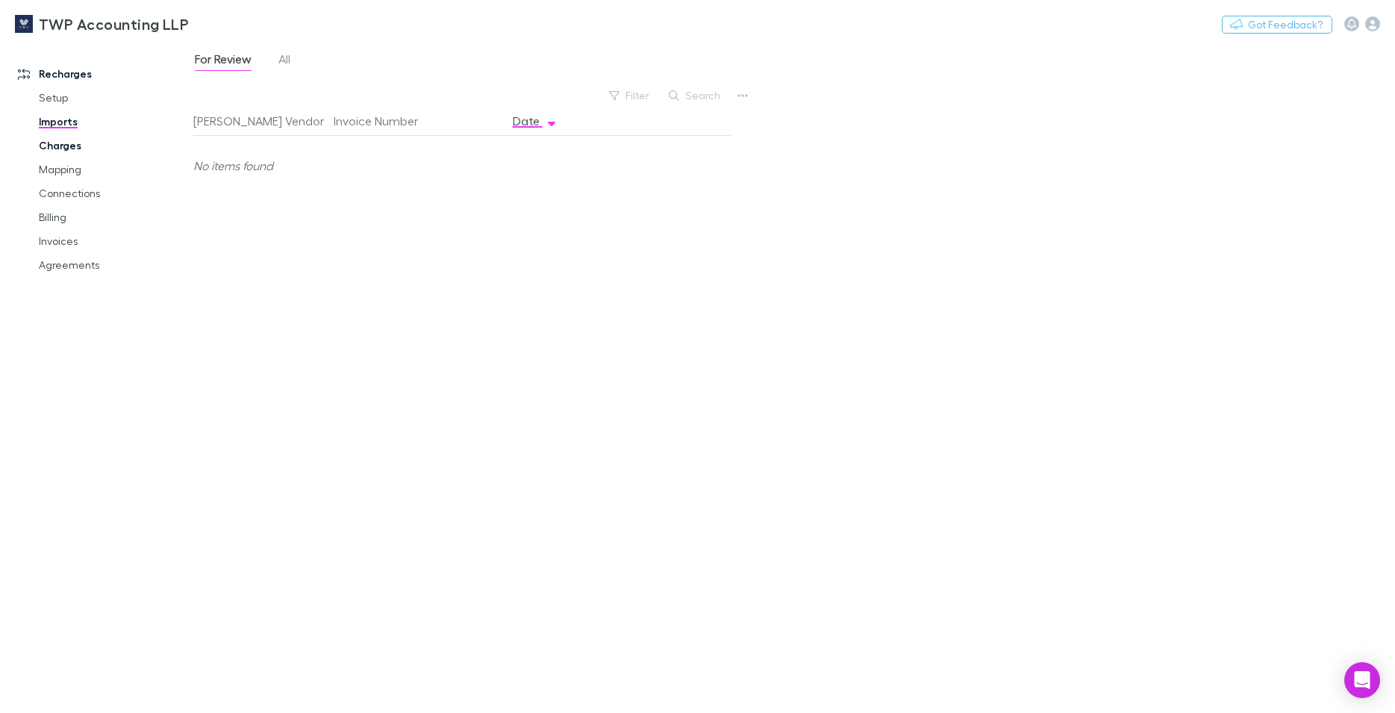
click at [47, 142] on link "Charges" at bounding box center [113, 146] width 179 height 24
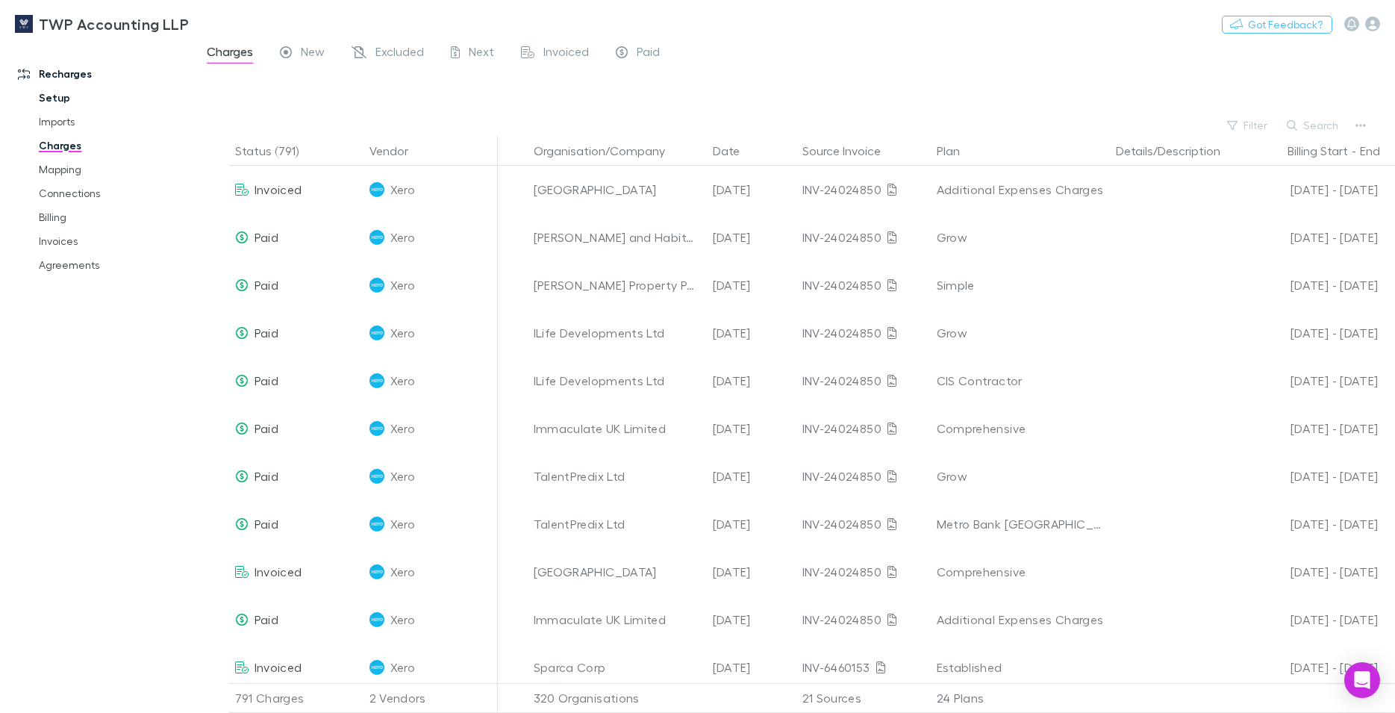
click at [155, 102] on link "Setup" at bounding box center [113, 98] width 179 height 24
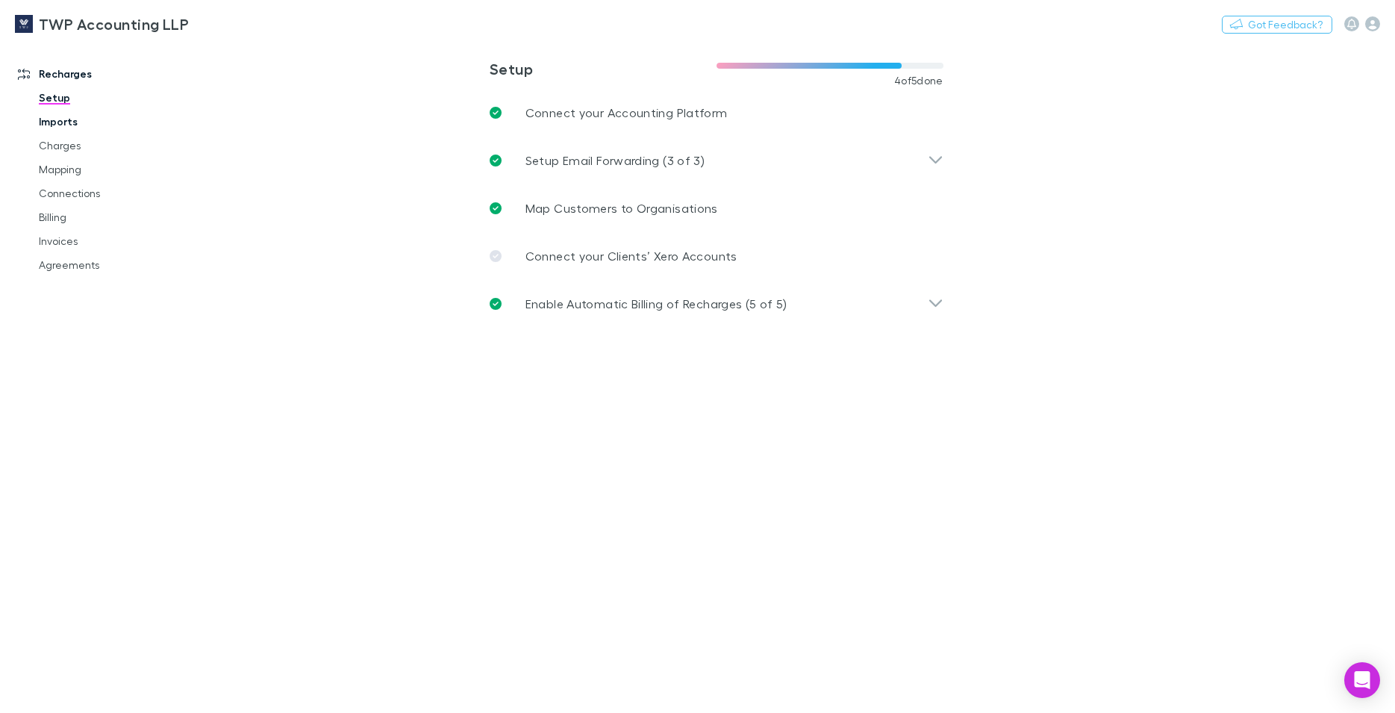
click at [68, 128] on link "Imports" at bounding box center [113, 122] width 179 height 24
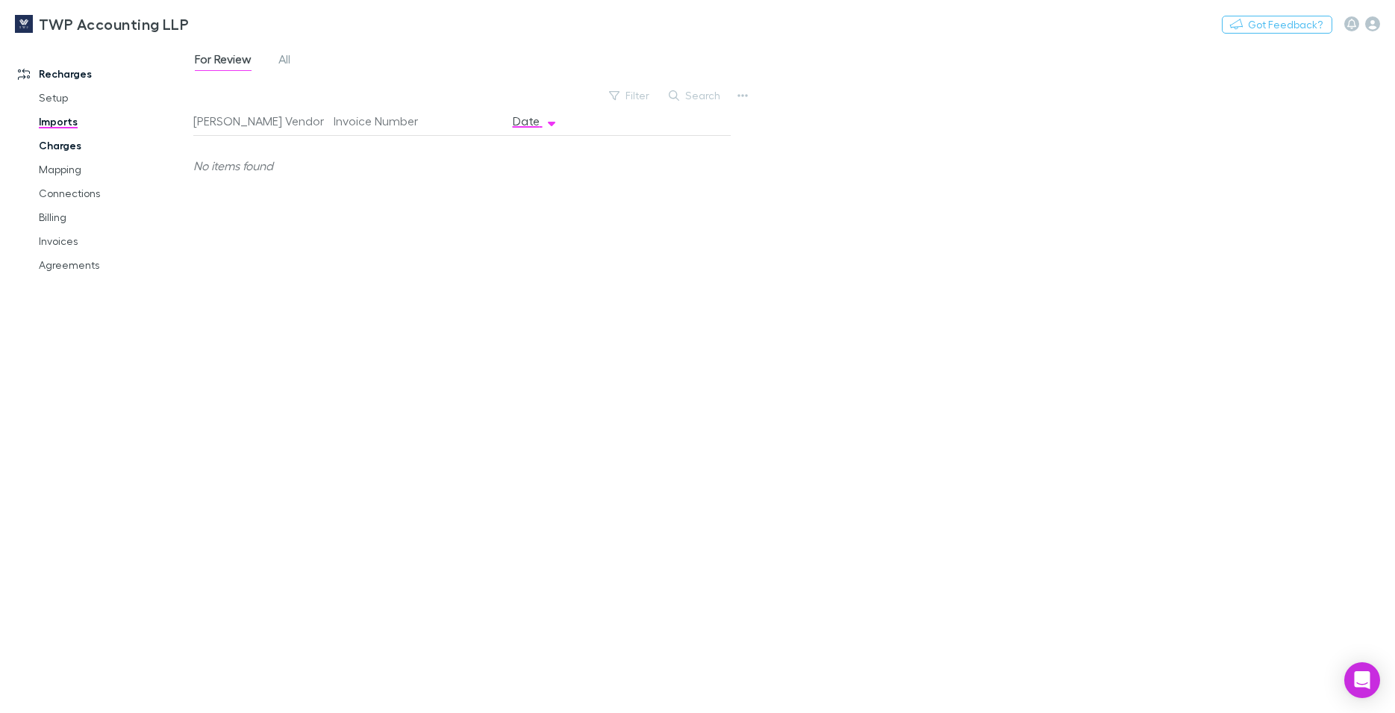
click at [55, 143] on link "Charges" at bounding box center [113, 146] width 179 height 24
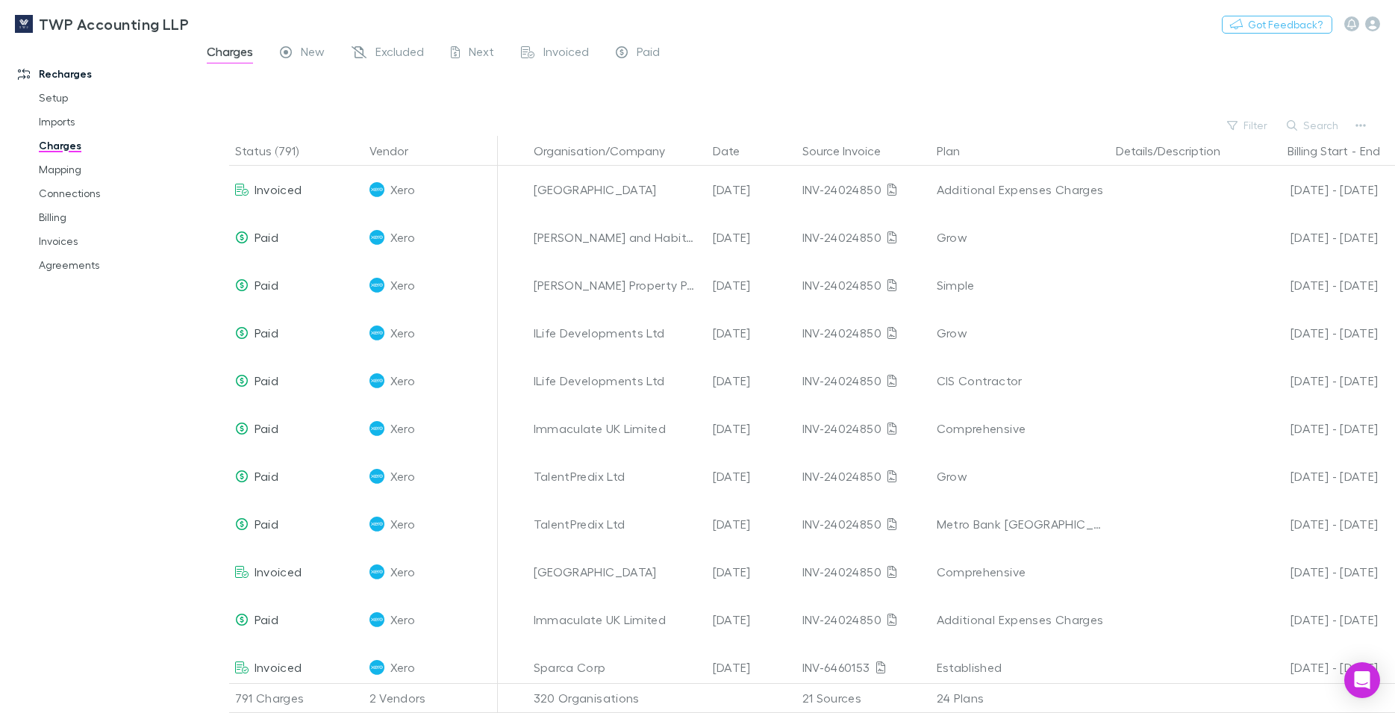
click at [254, 87] on div at bounding box center [808, 92] width 1176 height 45
click at [561, 156] on button "Organisation/Company" at bounding box center [608, 151] width 149 height 30
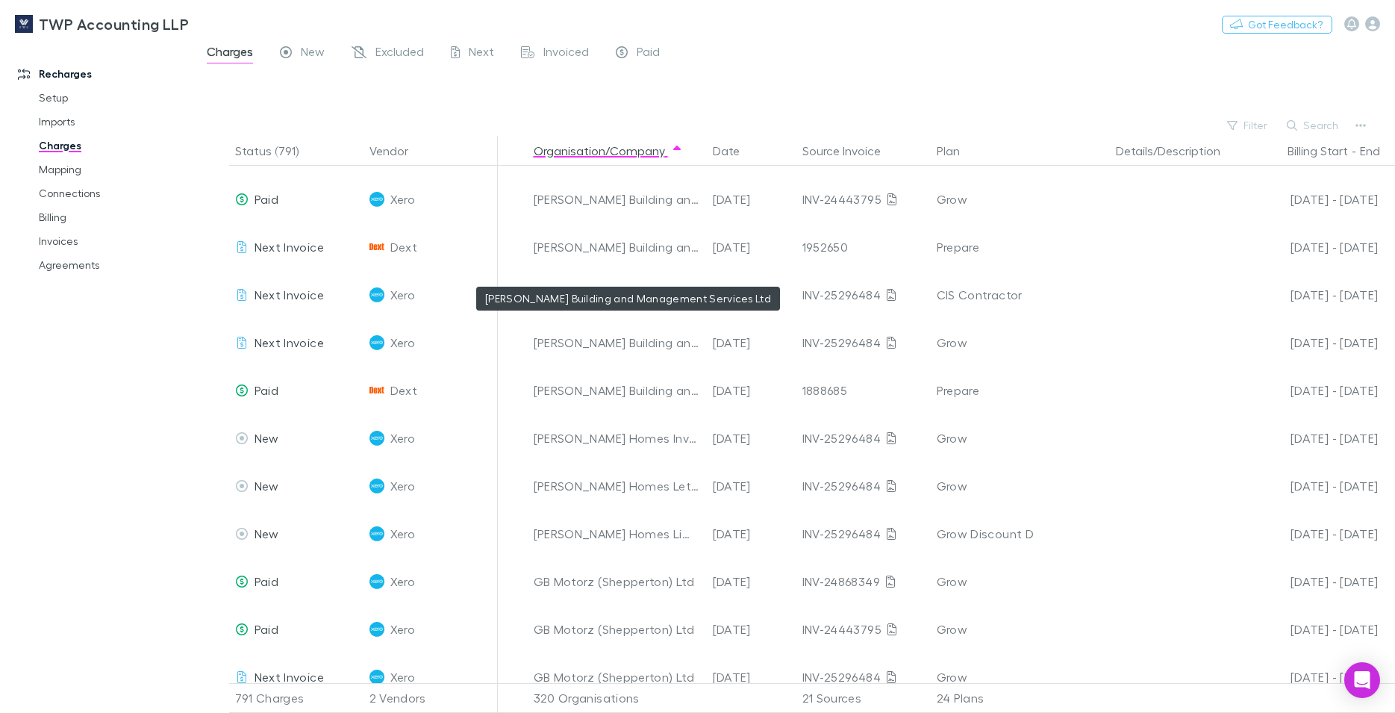
scroll to position [13393, 0]
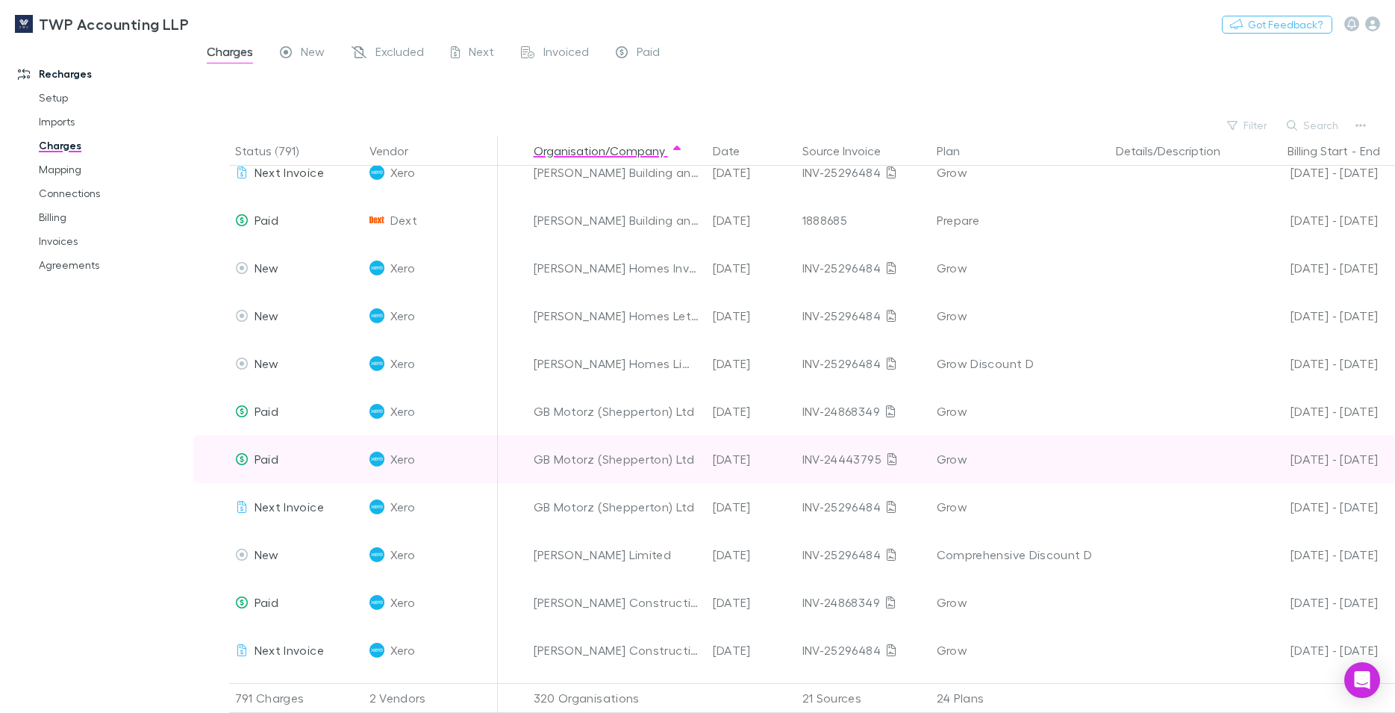
click at [567, 459] on div "GB Motorz (Shepperton) Ltd" at bounding box center [617, 459] width 167 height 48
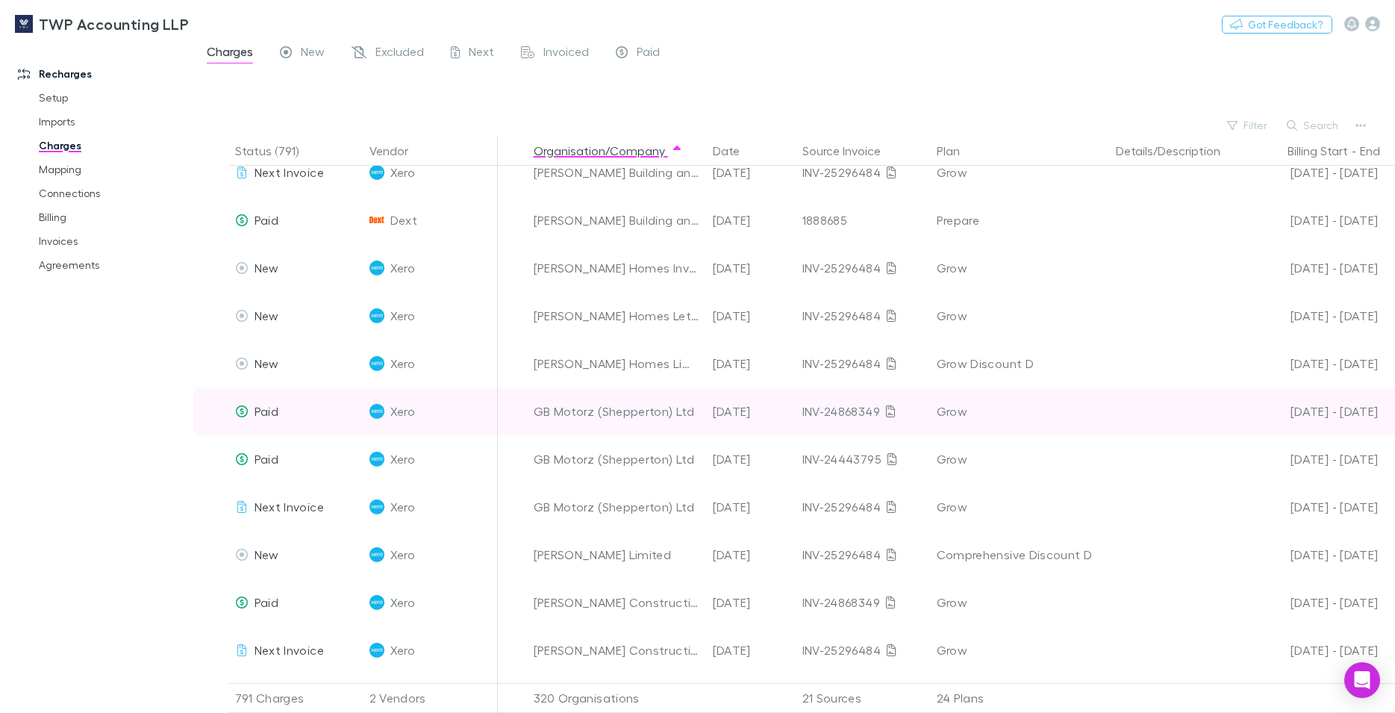
click at [1084, 393] on div "Grow" at bounding box center [1020, 411] width 167 height 48
click at [552, 414] on div "GB Motorz (Shepperton) Ltd" at bounding box center [617, 411] width 167 height 48
click at [266, 413] on span "Paid" at bounding box center [267, 411] width 24 height 14
click at [537, 413] on div "GB Motorz (Shepperton) Ltd" at bounding box center [617, 411] width 167 height 48
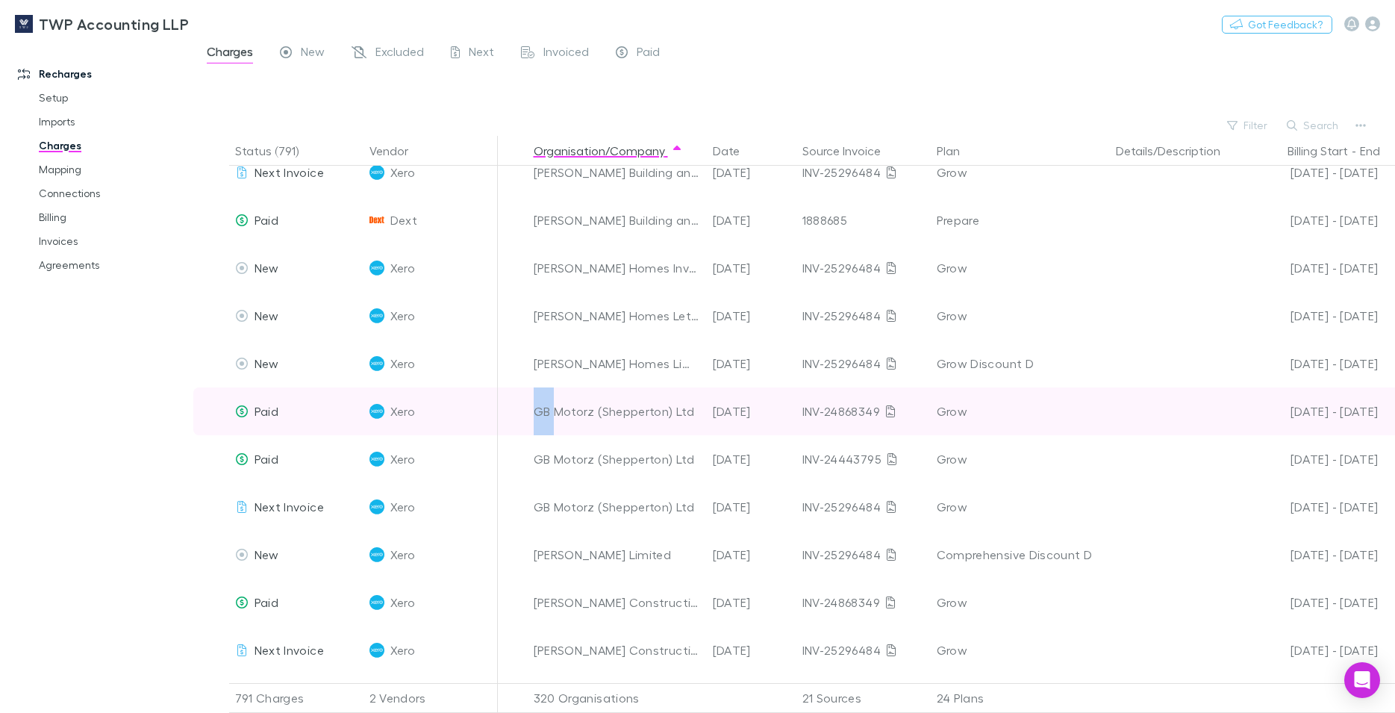
click at [537, 413] on div "GB Motorz (Shepperton) Ltd" at bounding box center [617, 411] width 167 height 48
click at [760, 412] on div "[DATE]" at bounding box center [752, 411] width 90 height 48
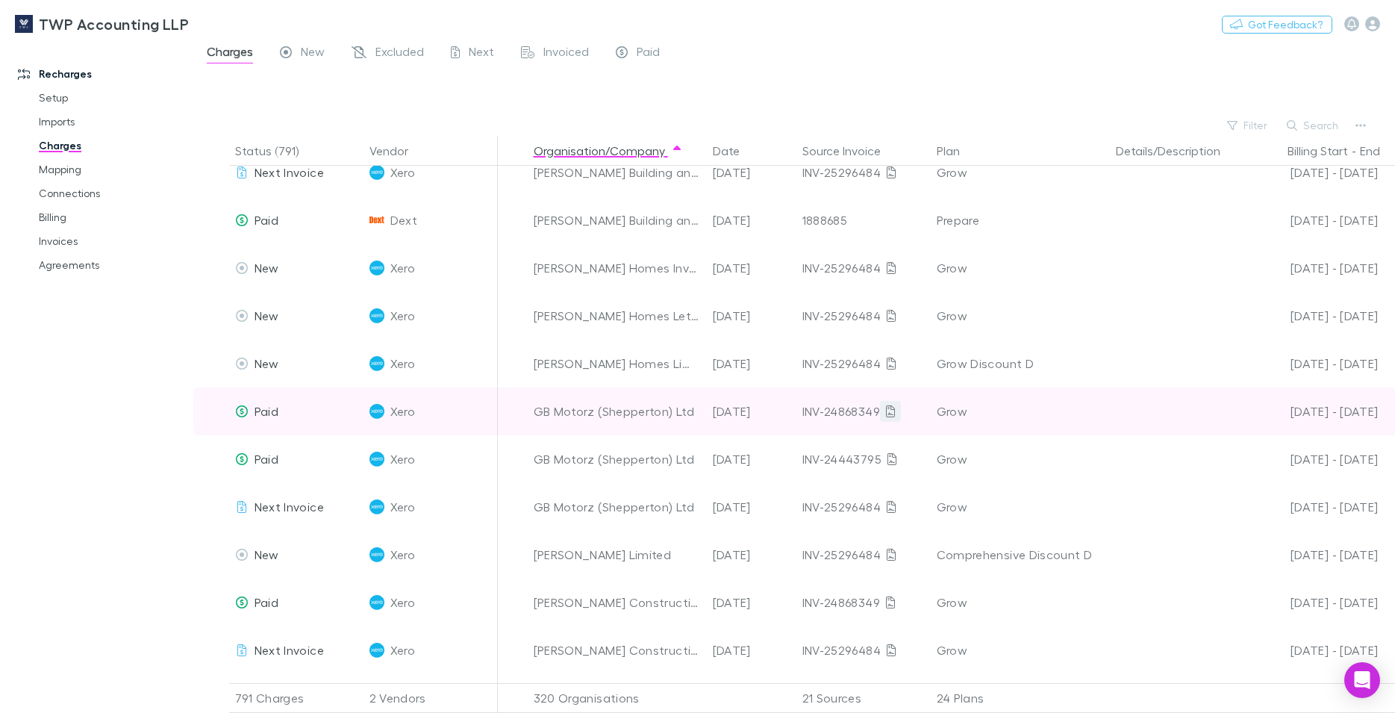
click at [887, 411] on icon at bounding box center [890, 411] width 9 height 12
click at [841, 411] on div "INV-24868349" at bounding box center [863, 411] width 122 height 48
click at [840, 411] on div "INV-24868349" at bounding box center [863, 411] width 122 height 48
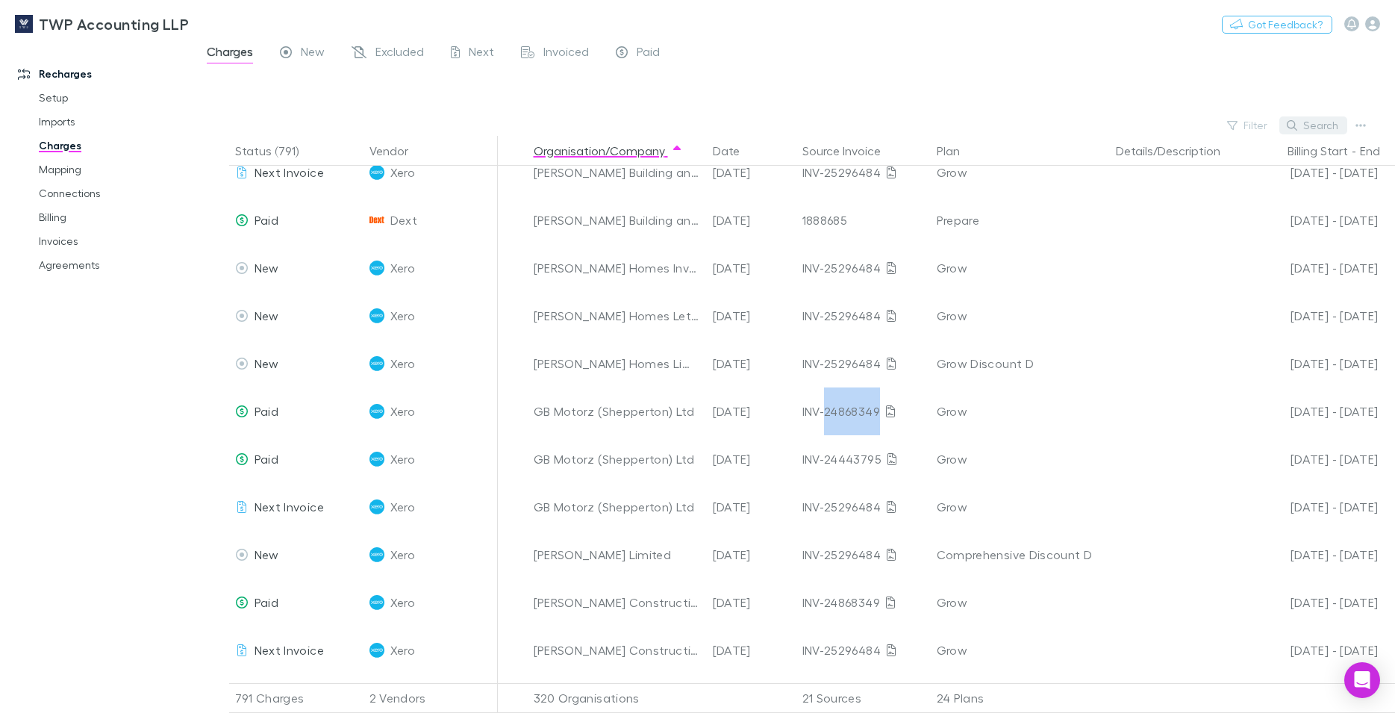
click at [1308, 126] on button "Search" at bounding box center [1313, 125] width 68 height 18
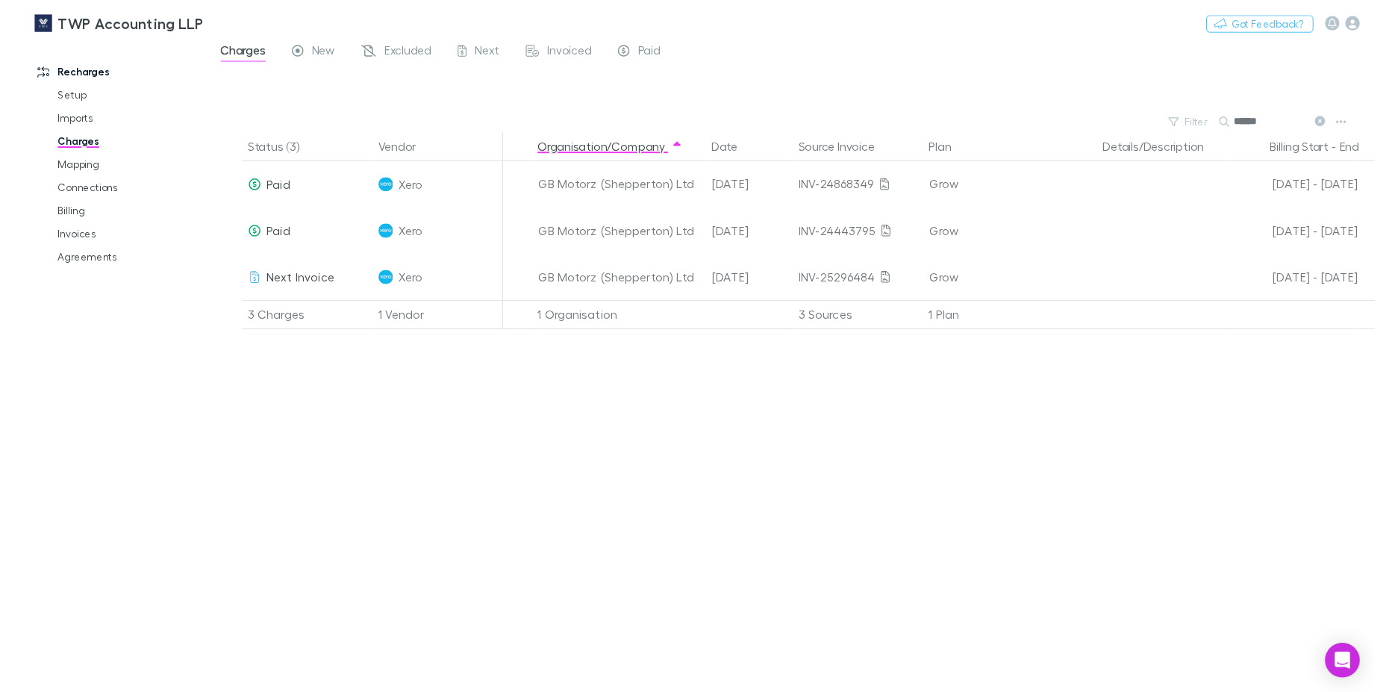
scroll to position [0, 0]
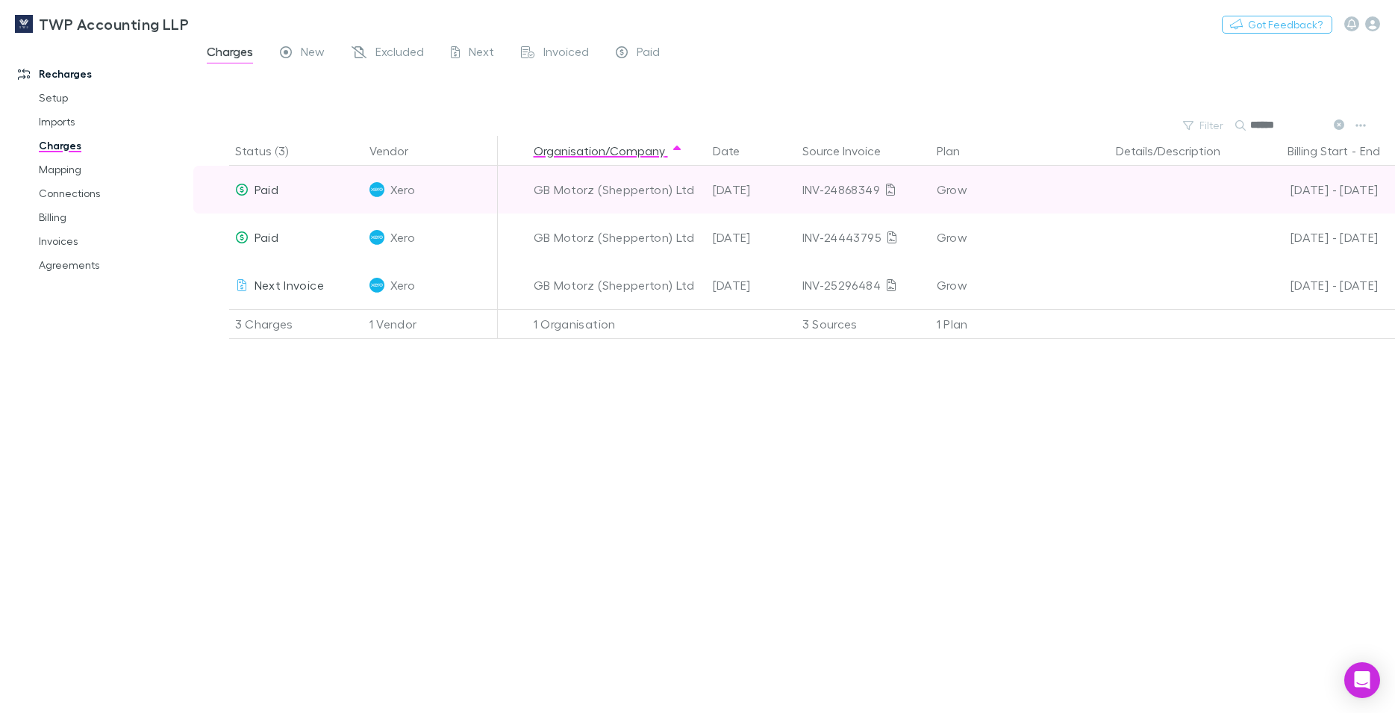
type input "******"
click at [574, 187] on div "GB Motorz (Shepperton) Ltd" at bounding box center [617, 190] width 167 height 48
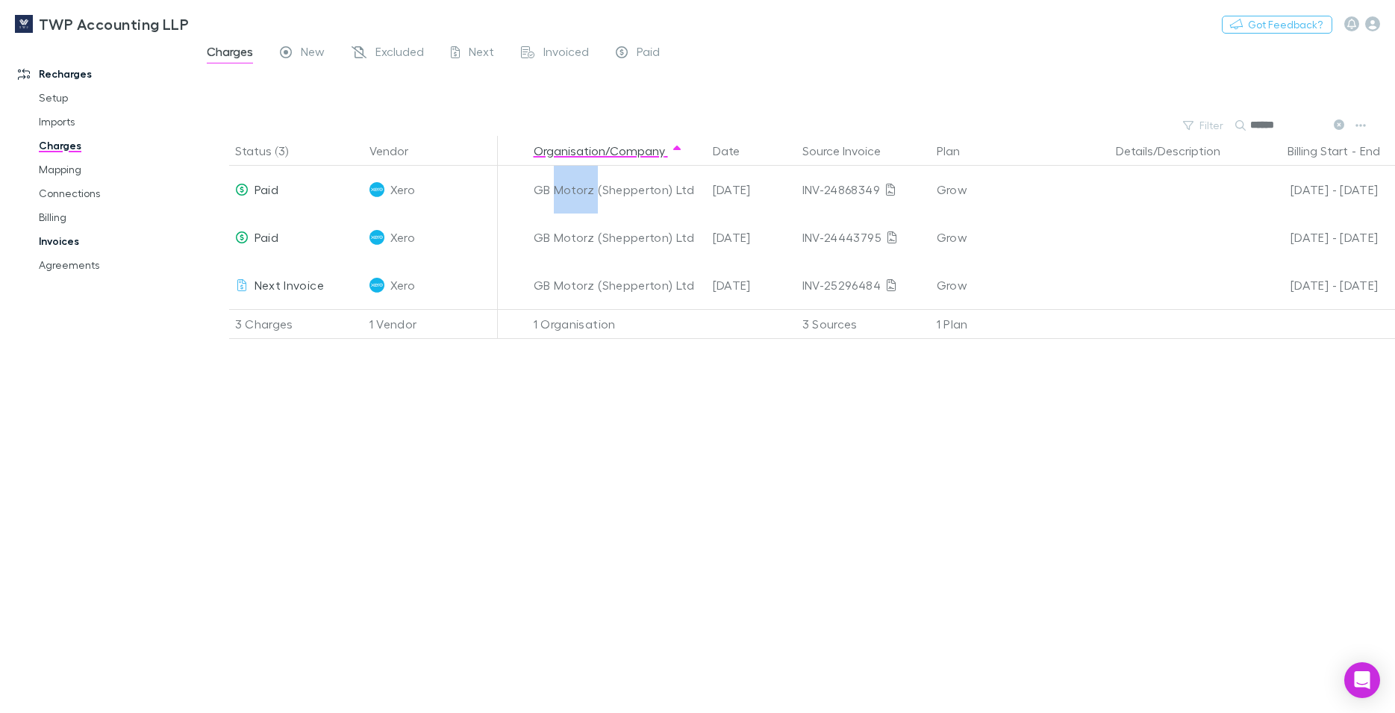
click at [49, 240] on link "Invoices" at bounding box center [113, 241] width 179 height 24
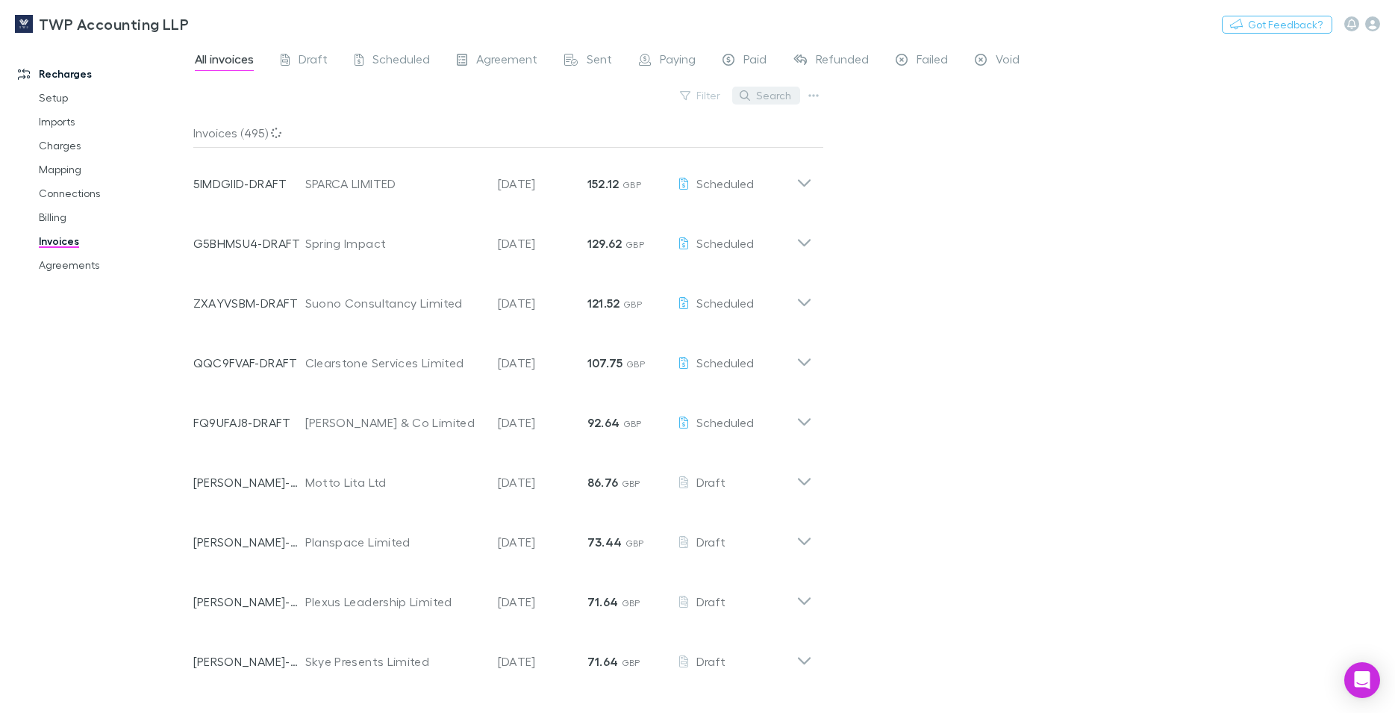
click at [779, 95] on button "Search" at bounding box center [766, 96] width 68 height 18
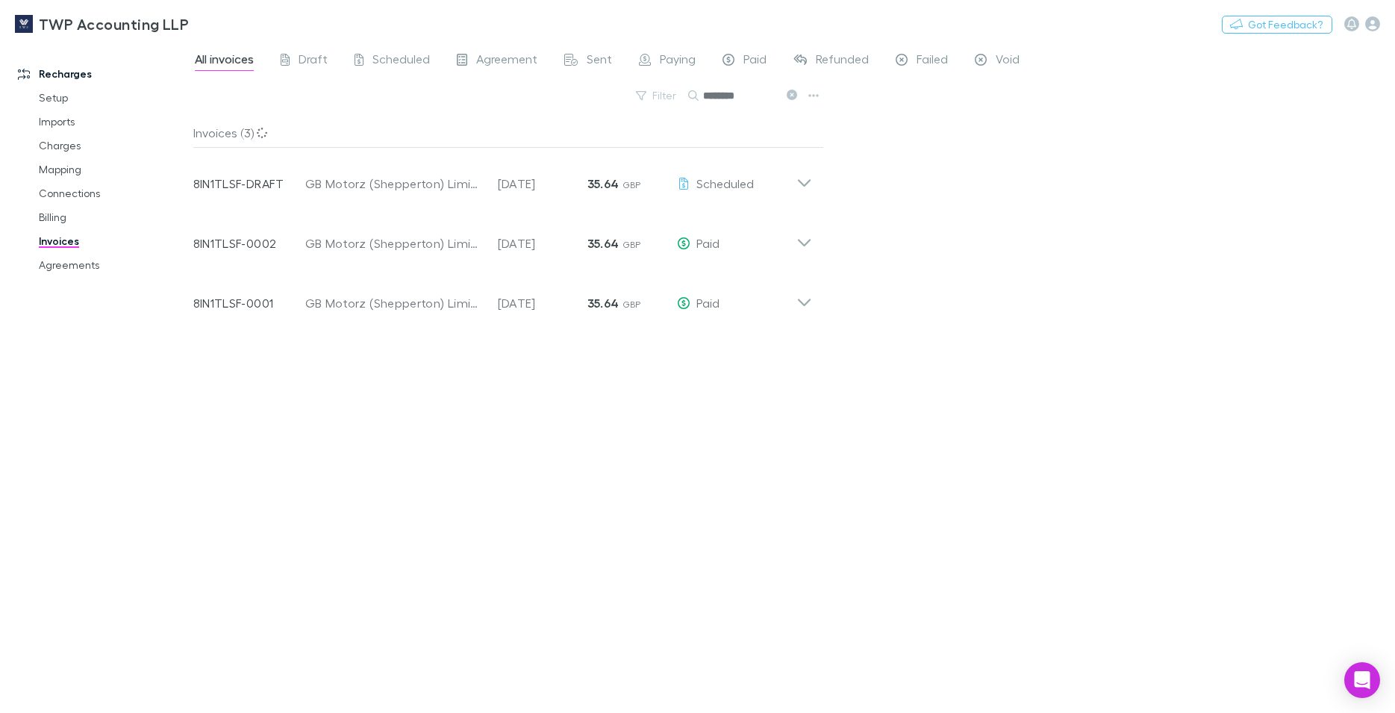
type input "********"
click at [947, 263] on div "All invoices Draft Scheduled Agreement Sent Paying Paid Refunded Failed Void Fi…" at bounding box center [794, 377] width 1203 height 671
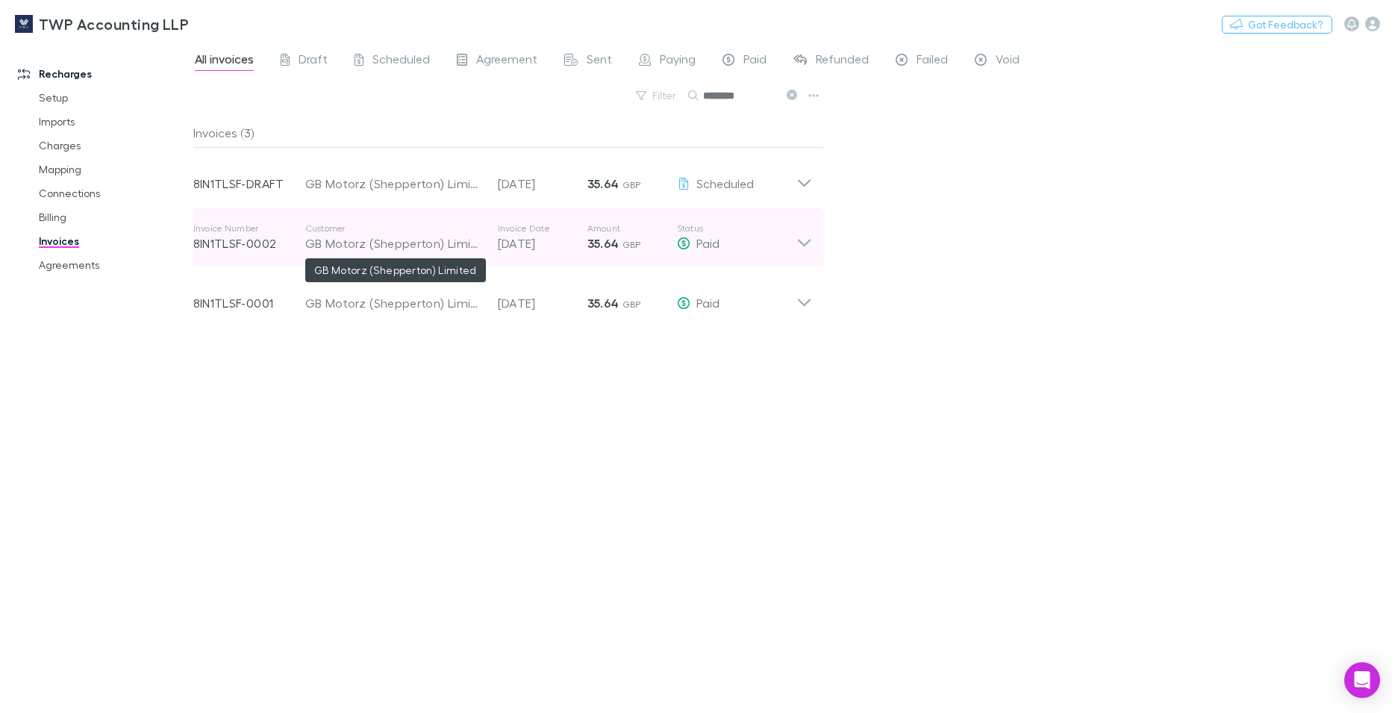
click at [408, 242] on div "GB Motorz (Shepperton) Limited" at bounding box center [394, 243] width 178 height 18
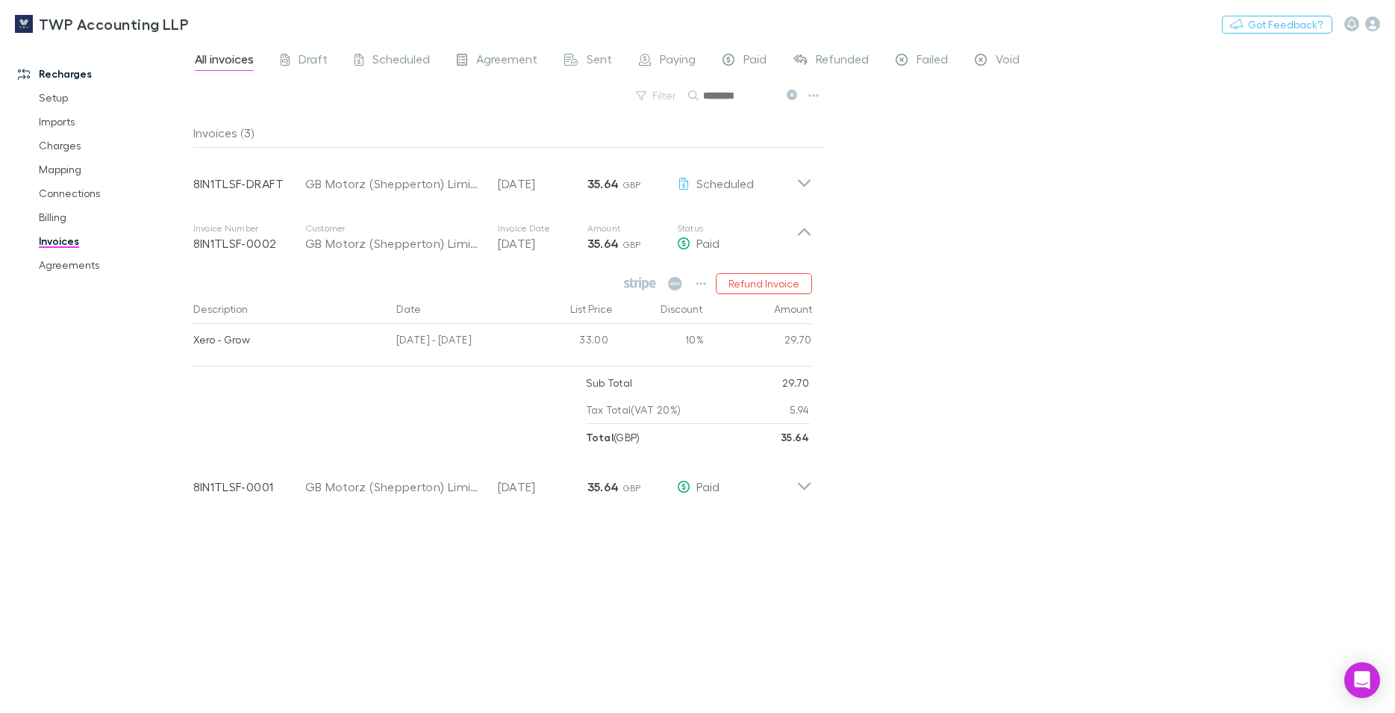
click at [1062, 238] on div "All invoices Draft Scheduled Agreement Sent Paying Paid Refunded Failed Void Fi…" at bounding box center [794, 377] width 1203 height 671
click at [847, 146] on div "All invoices Draft Scheduled Agreement Sent Paying Paid Refunded Failed Void Fi…" at bounding box center [794, 377] width 1203 height 671
click at [61, 246] on link "Invoices" at bounding box center [113, 241] width 179 height 24
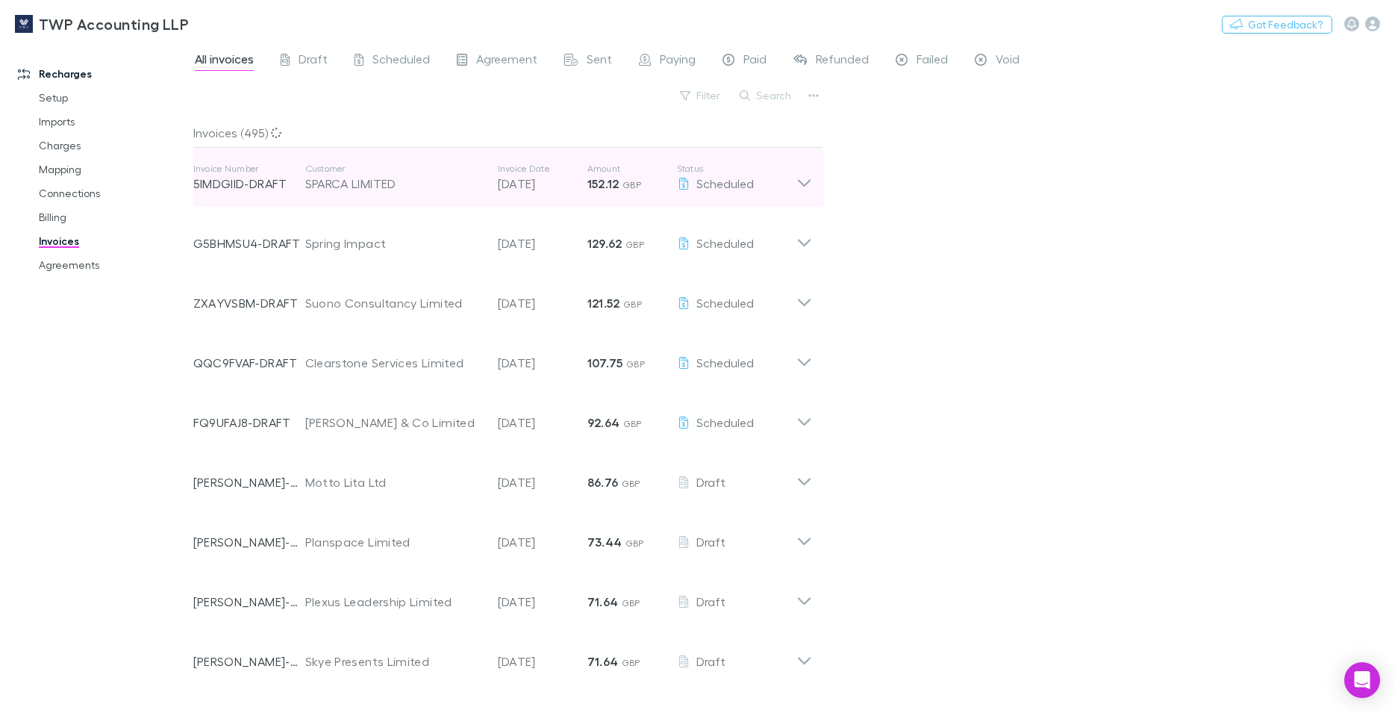
click at [796, 180] on icon at bounding box center [804, 178] width 16 height 30
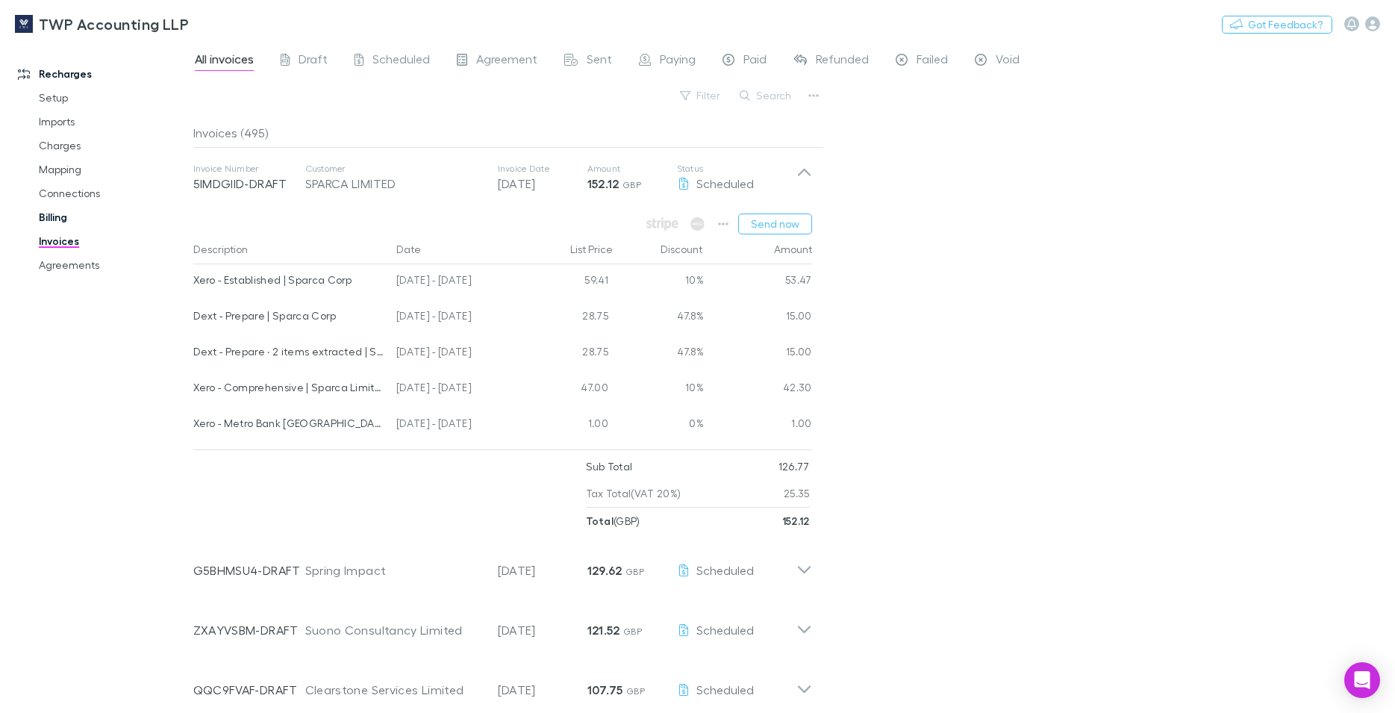
click at [47, 212] on link "Billing" at bounding box center [113, 217] width 179 height 24
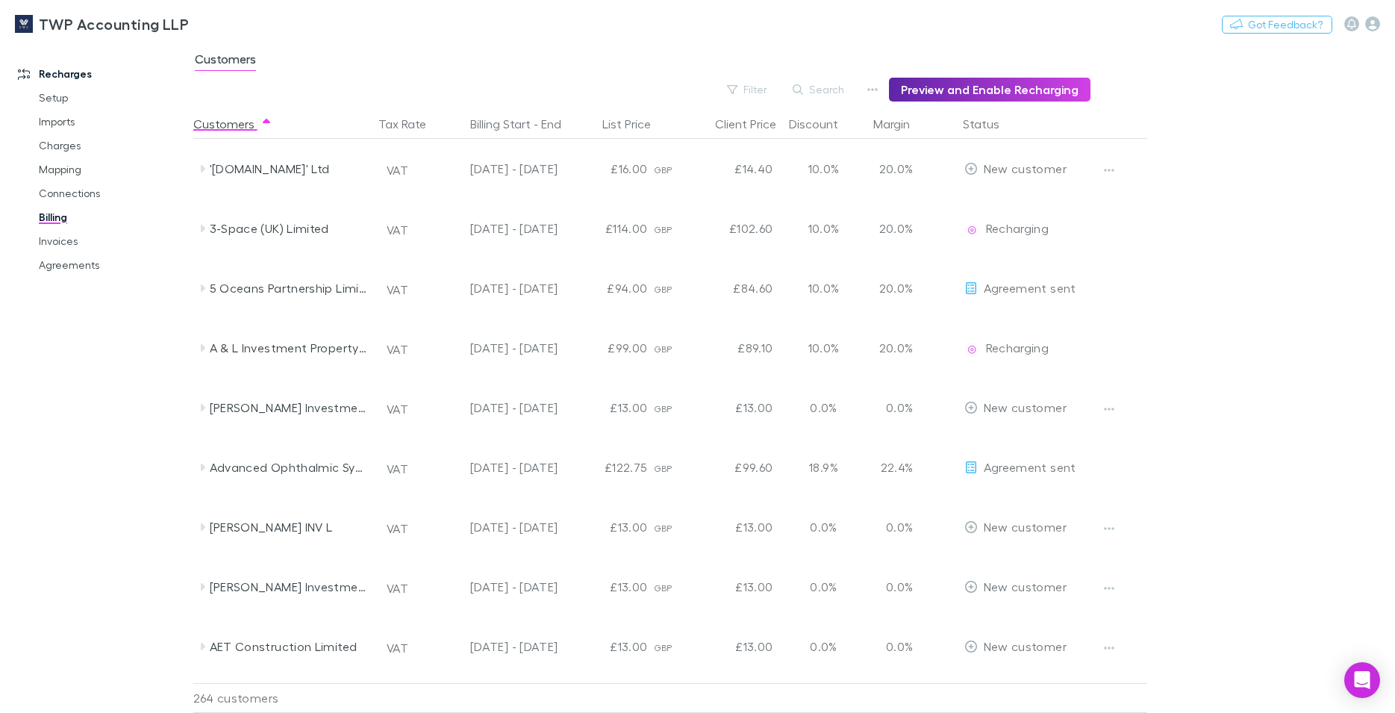
click at [132, 391] on div "Recharges Setup Imports Charges Mapping Connections Billing Invoices Agreements" at bounding box center [103, 374] width 206 height 655
click at [63, 240] on link "Invoices" at bounding box center [113, 241] width 179 height 24
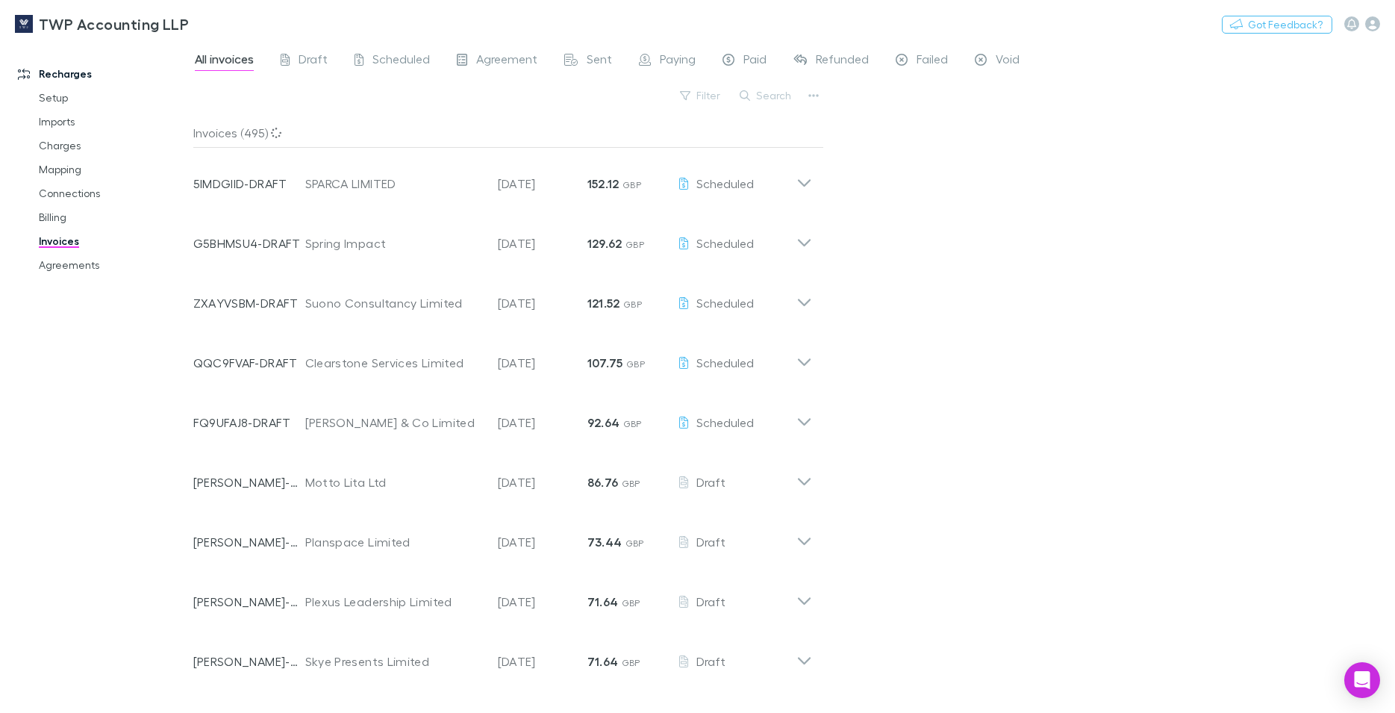
click at [162, 69] on link "Recharges" at bounding box center [103, 74] width 200 height 24
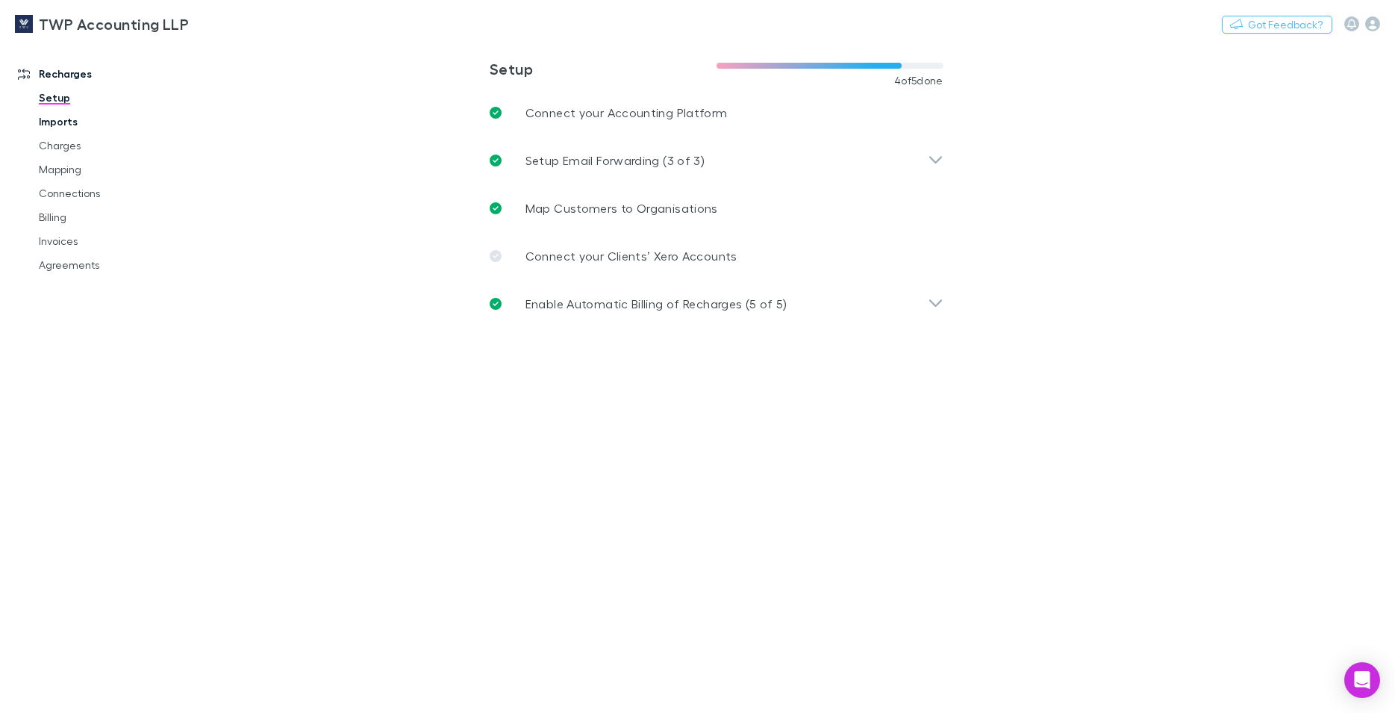
click at [68, 120] on link "Imports" at bounding box center [113, 122] width 179 height 24
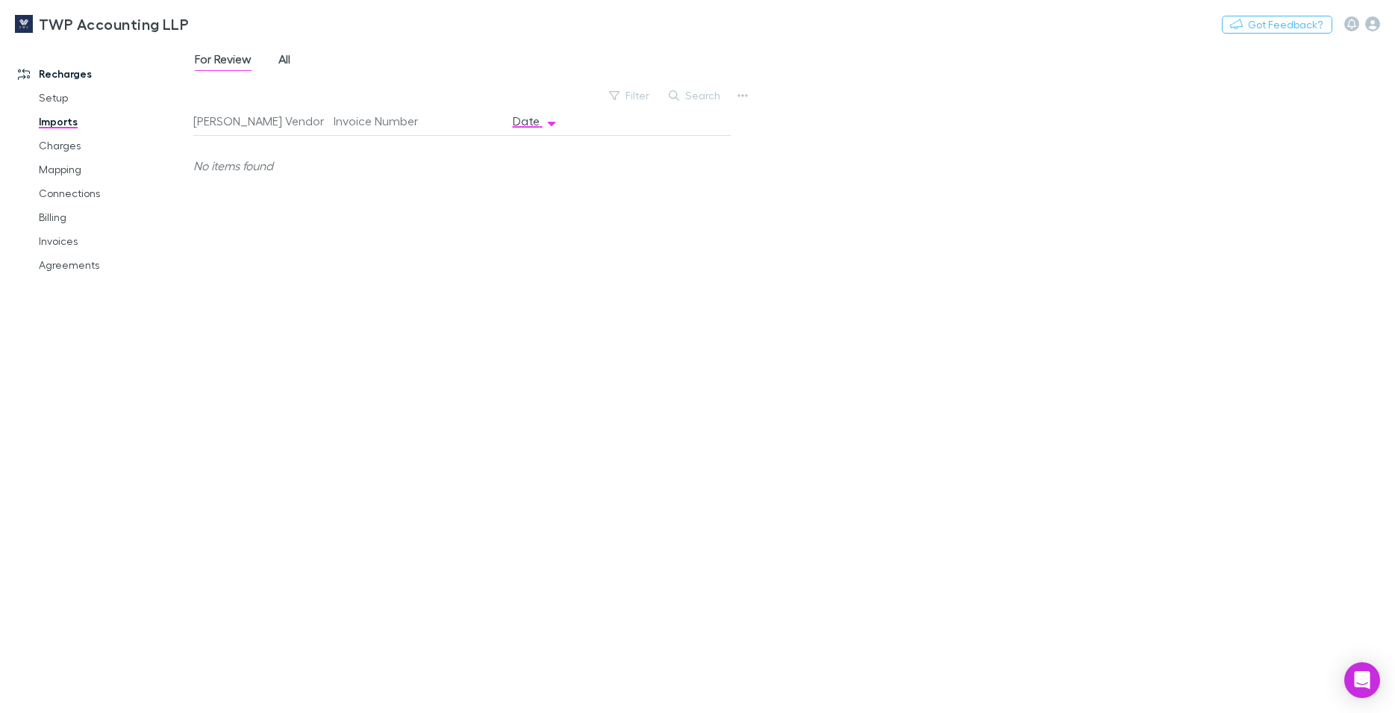
click at [281, 63] on span "All" at bounding box center [284, 61] width 12 height 19
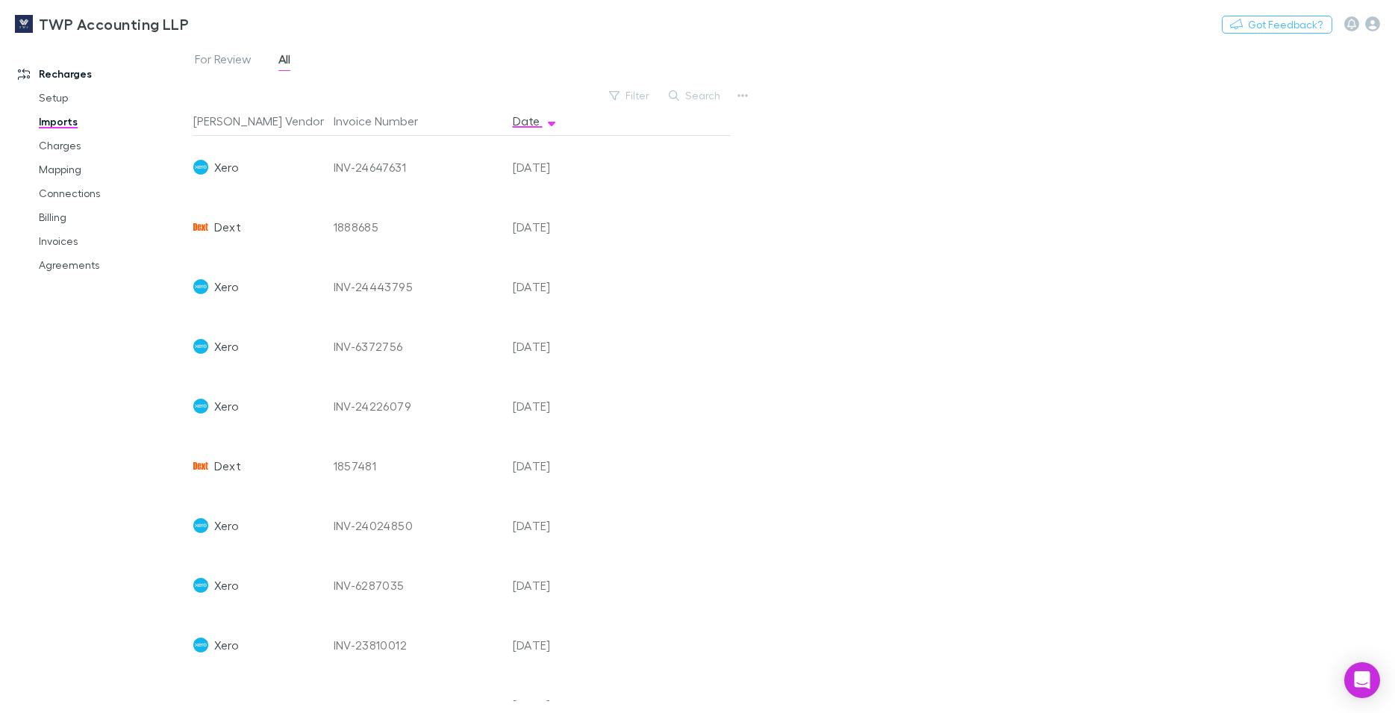
scroll to position [681, 0]
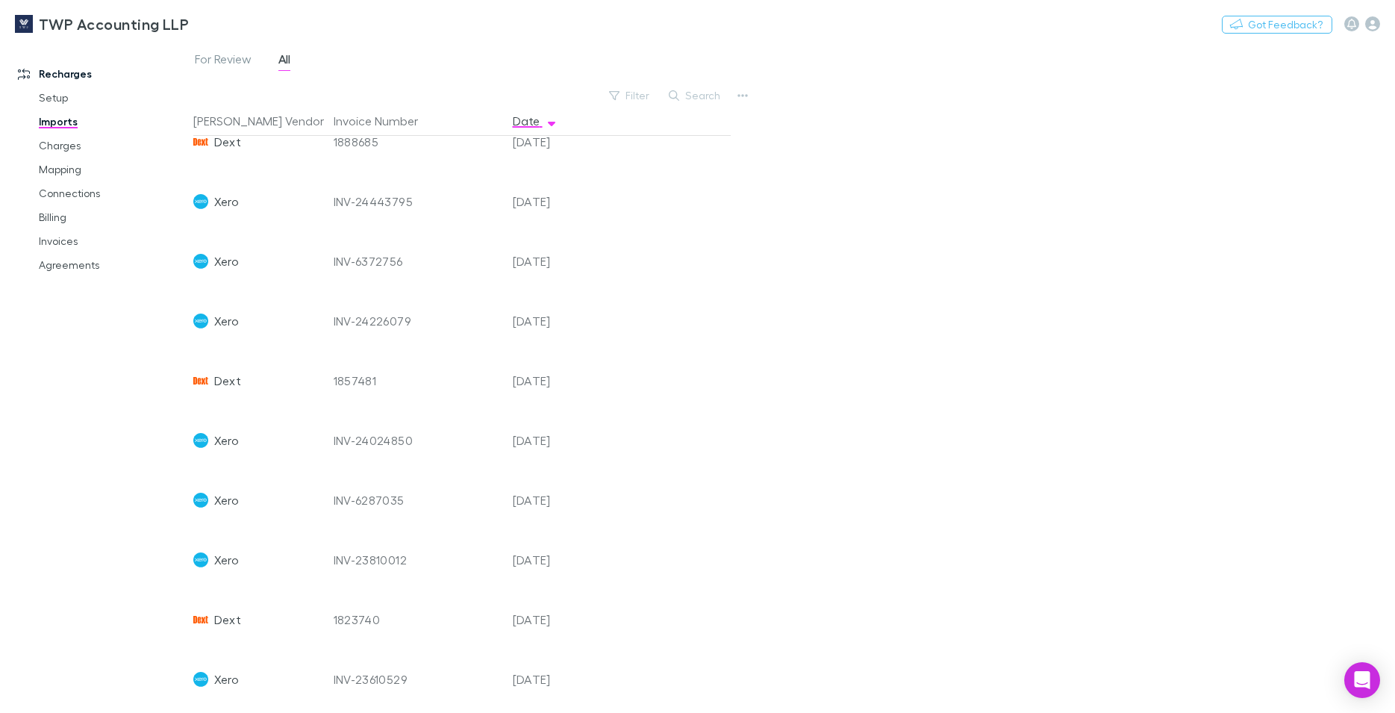
click at [288, 437] on div "Xero" at bounding box center [257, 441] width 128 height 60
click at [407, 444] on div "INV-24024850" at bounding box center [417, 441] width 167 height 60
click at [746, 90] on icon "button" at bounding box center [742, 96] width 10 height 12
click at [659, 132] on p "Custom CSV Import" at bounding box center [650, 125] width 181 height 18
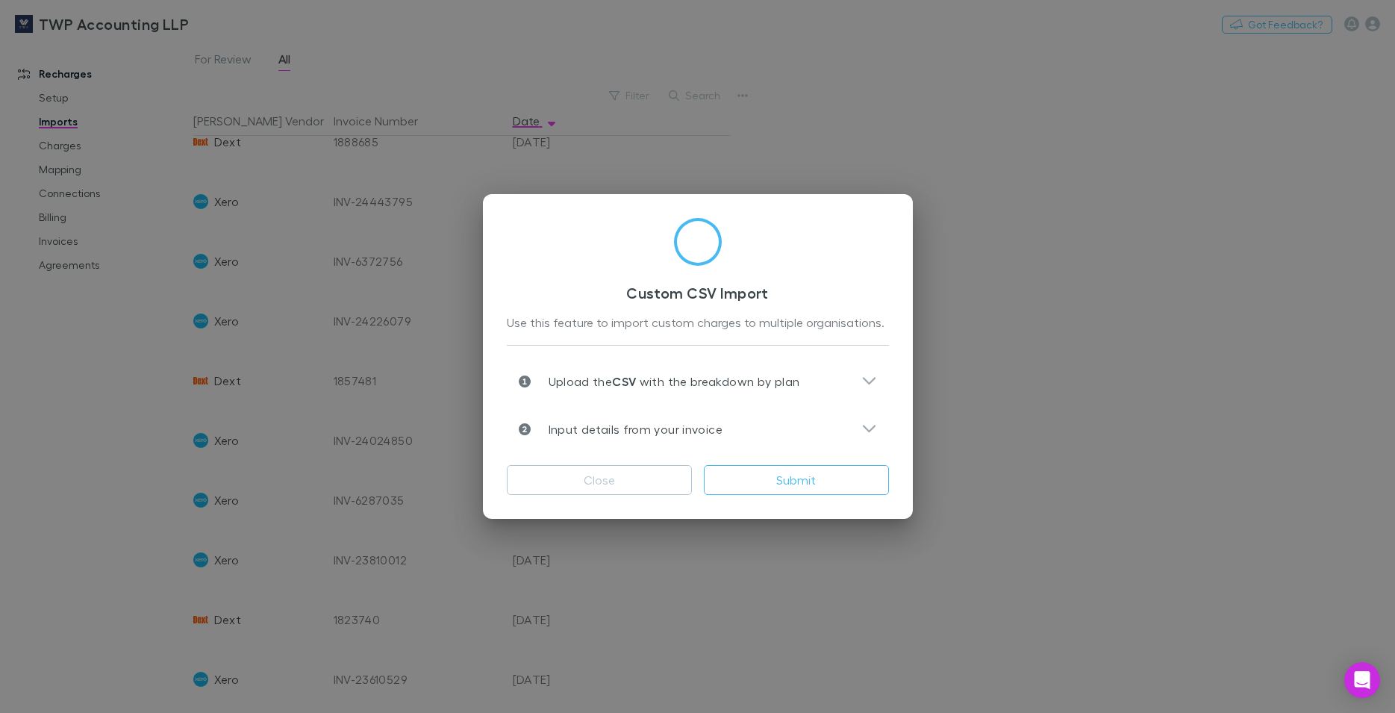
click at [968, 465] on div "Custom CSV Import Use this feature to import custom charges to multiple organis…" at bounding box center [697, 356] width 1395 height 713
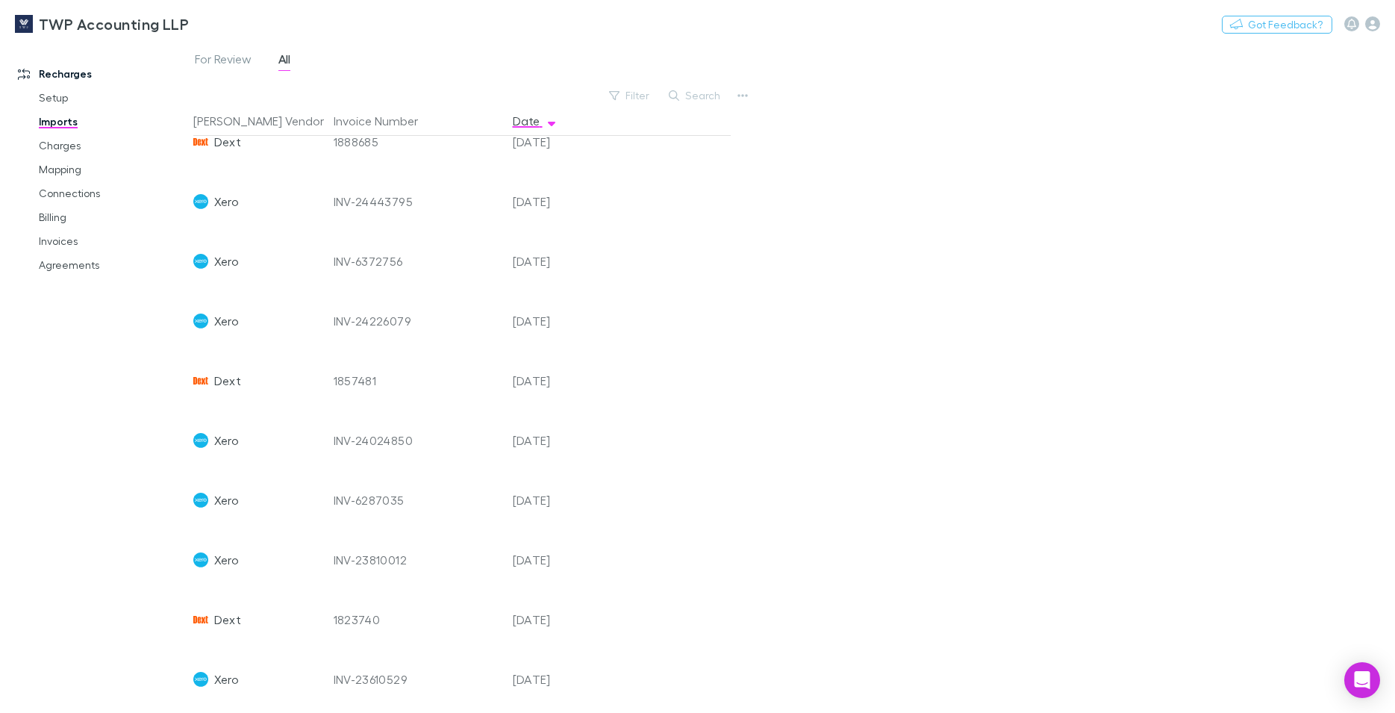
click at [381, 346] on div "INV-24226079" at bounding box center [417, 321] width 167 height 60
click at [349, 378] on div "1857481" at bounding box center [417, 381] width 167 height 60
click at [37, 311] on div "Recharges Setup Imports Charges Mapping Connections Billing Invoices Agreements" at bounding box center [103, 374] width 206 height 655
click at [68, 148] on link "Charges" at bounding box center [113, 146] width 179 height 24
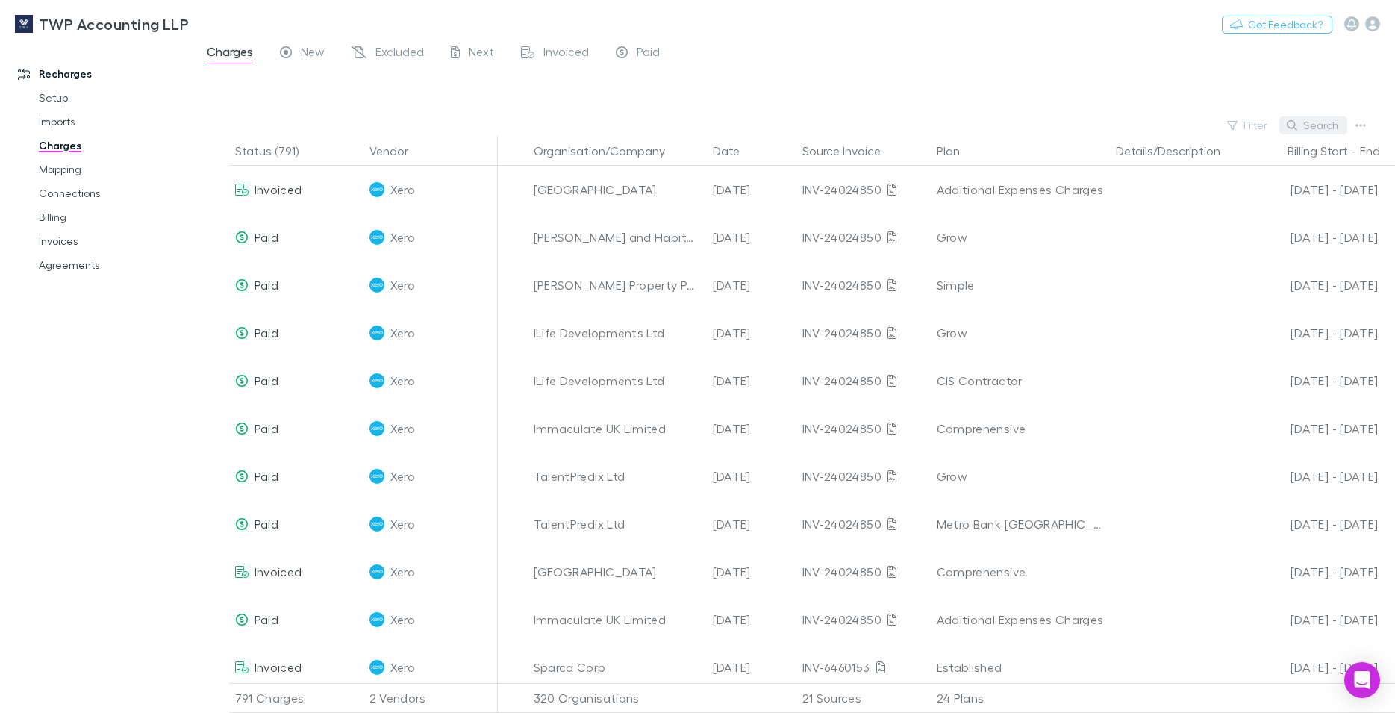
click at [1320, 125] on button "Search" at bounding box center [1313, 125] width 68 height 18
click at [1320, 125] on input "text" at bounding box center [1287, 124] width 75 height 21
type input "********"
click at [1077, 113] on div at bounding box center [808, 92] width 1176 height 45
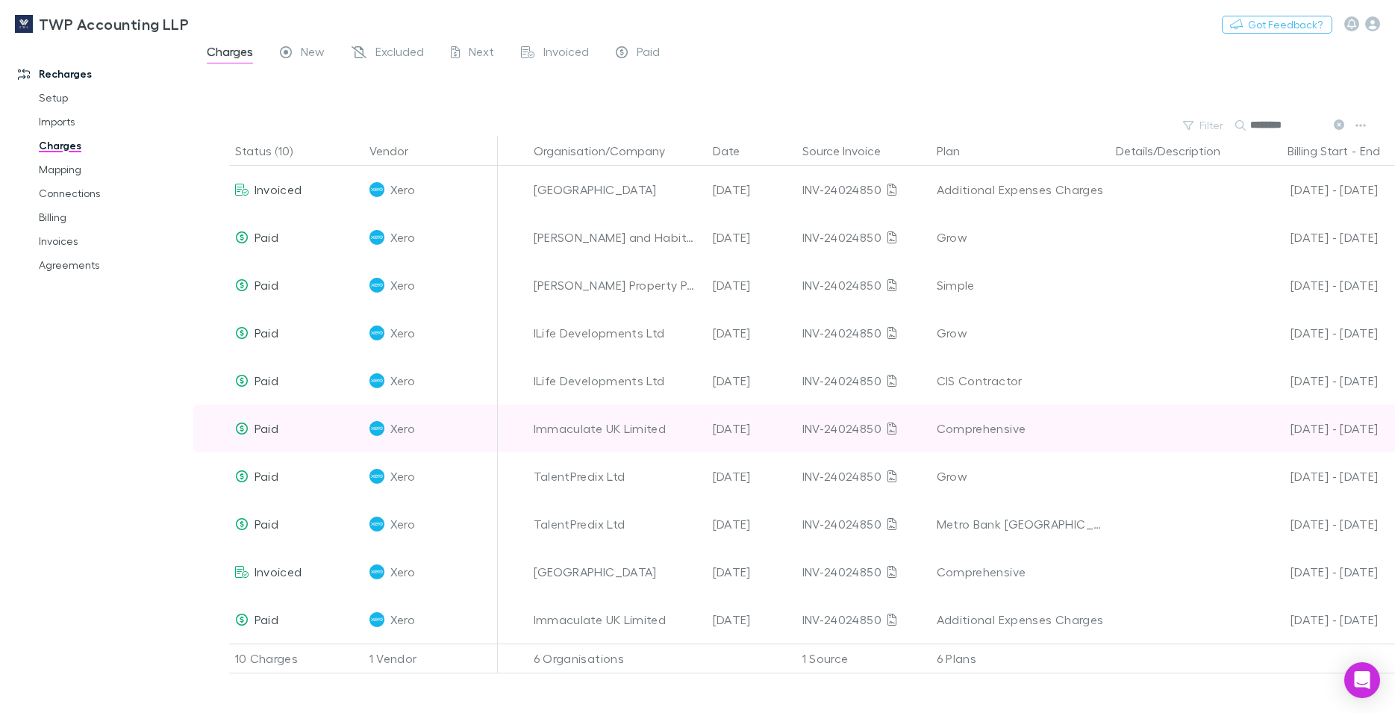
click at [825, 406] on div "INV-24024850" at bounding box center [863, 429] width 122 height 48
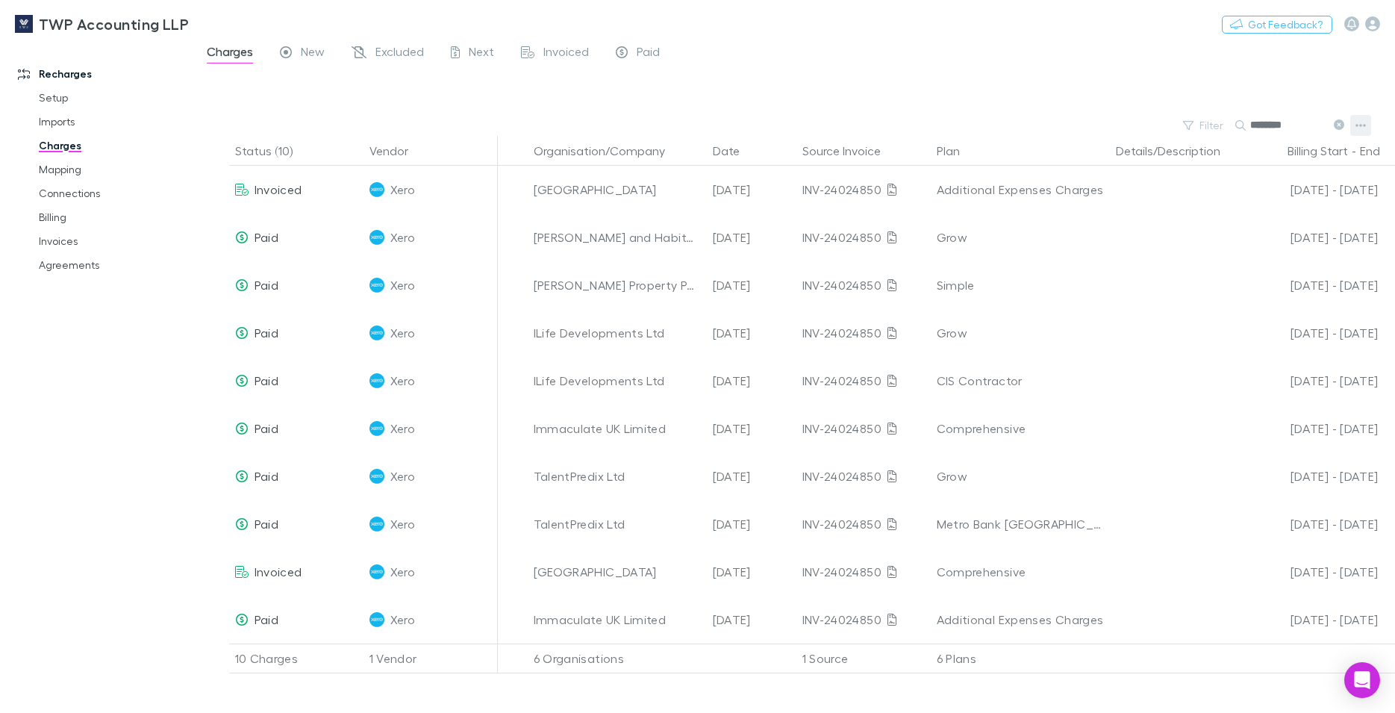
click at [1361, 126] on icon "button" at bounding box center [1361, 125] width 10 height 12
click at [1238, 244] on p "Export charges" at bounding box center [1268, 240] width 181 height 18
drag, startPoint x: 1110, startPoint y: 84, endPoint x: 1058, endPoint y: 33, distance: 72.8
click at [1212, 123] on button "Filter" at bounding box center [1204, 125] width 57 height 18
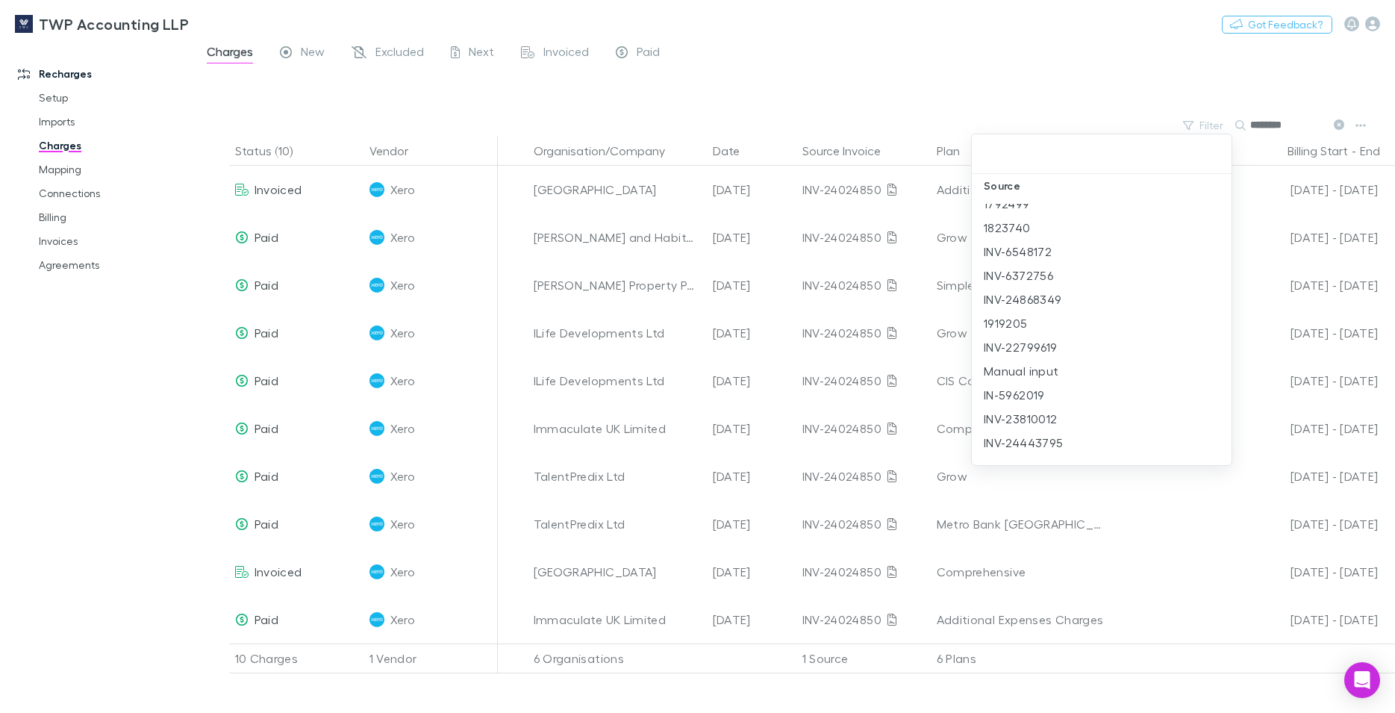
scroll to position [1106, 0]
click at [1049, 354] on li "INV-24443795" at bounding box center [1102, 358] width 260 height 24
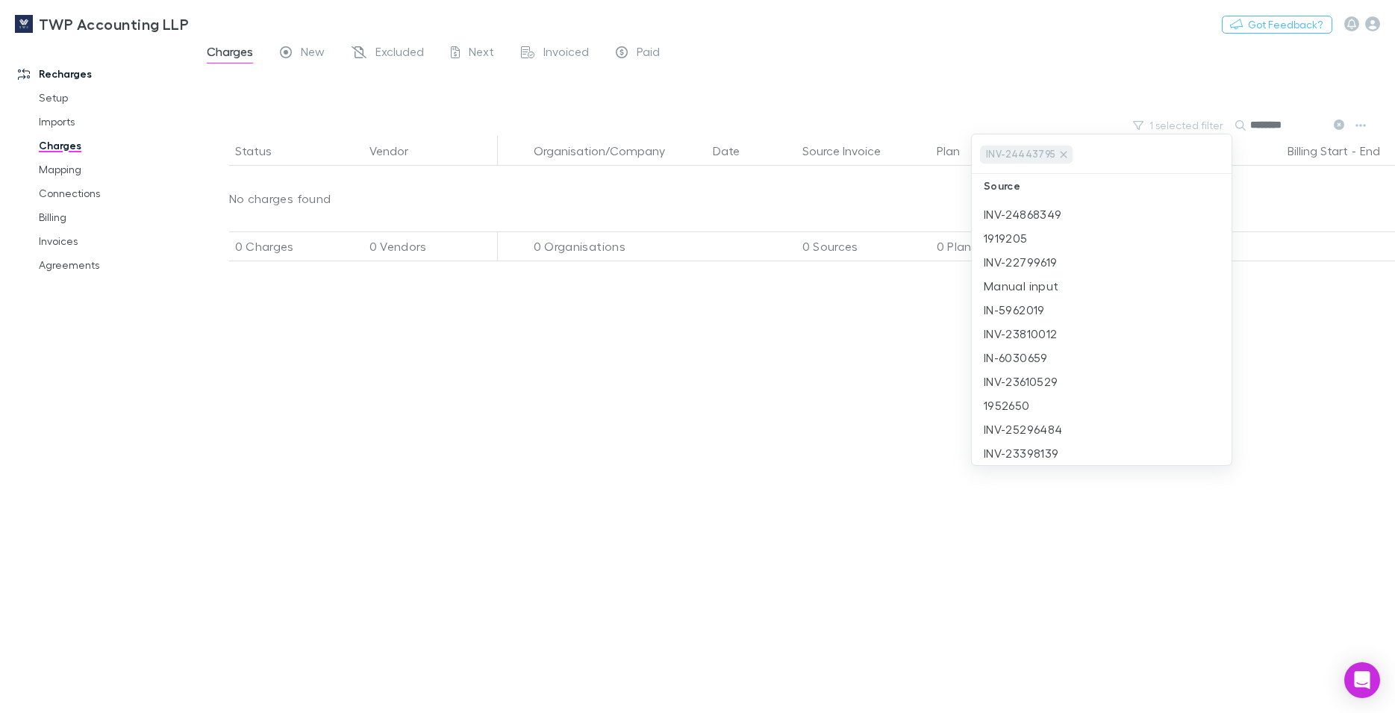
scroll to position [0, 0]
click at [631, 314] on div at bounding box center [697, 356] width 1395 height 713
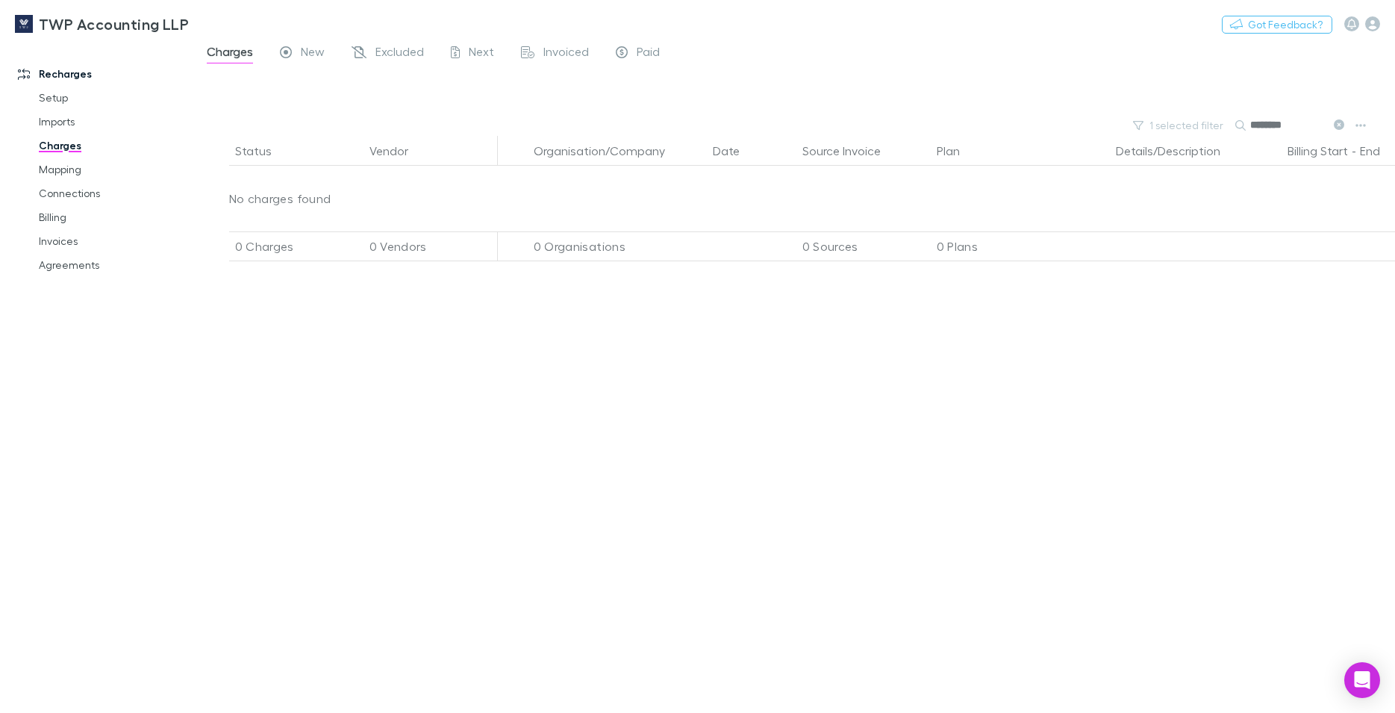
click at [1299, 122] on input "********" at bounding box center [1287, 124] width 75 height 21
drag, startPoint x: 1306, startPoint y: 122, endPoint x: 1202, endPoint y: 128, distance: 104.7
click at [1250, 128] on input "********" at bounding box center [1287, 124] width 75 height 21
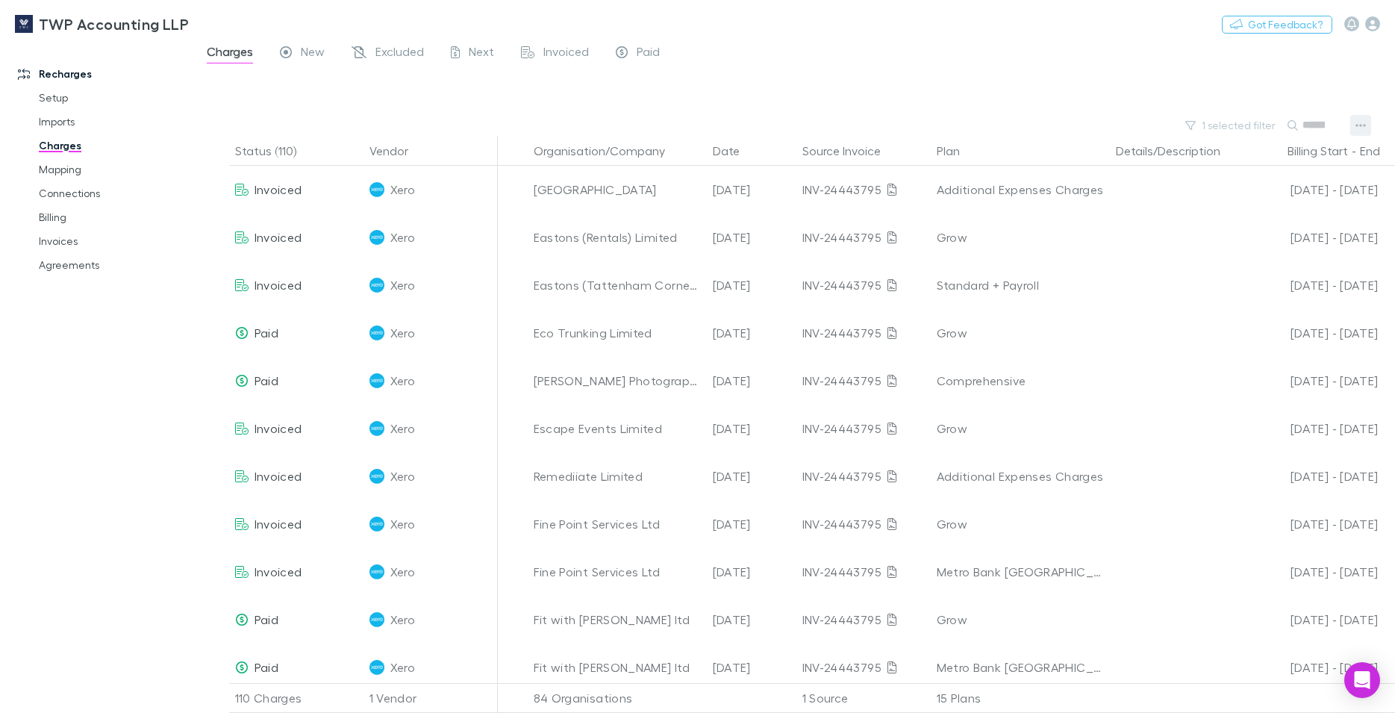
click at [1367, 119] on button "button" at bounding box center [1360, 125] width 21 height 21
click at [1253, 237] on p "Export charges" at bounding box center [1268, 240] width 181 height 18
click at [1079, 28] on div "TWP Accounting LLP Nothing Got Feedback?" at bounding box center [697, 24] width 1395 height 48
